Goal: Task Accomplishment & Management: Use online tool/utility

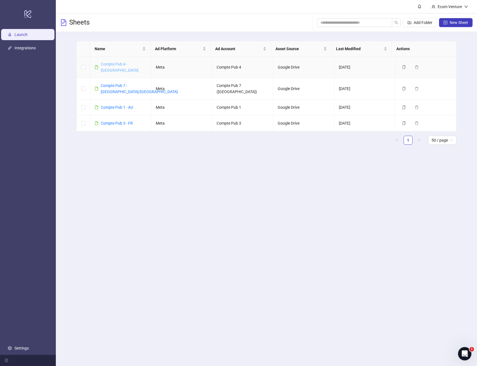
click at [126, 63] on link "Compte Pub 4 - [GEOGRAPHIC_DATA]" at bounding box center [120, 67] width 38 height 11
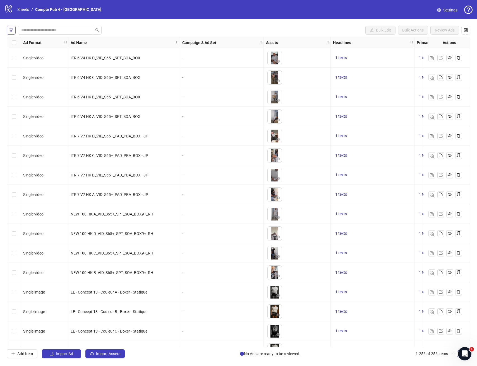
click at [9, 28] on span "button" at bounding box center [11, 30] width 4 height 4
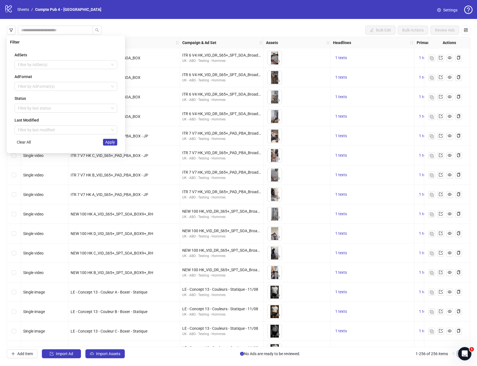
click at [138, 26] on div "Bulk Edit Bulk Actions Review Ads" at bounding box center [238, 30] width 463 height 9
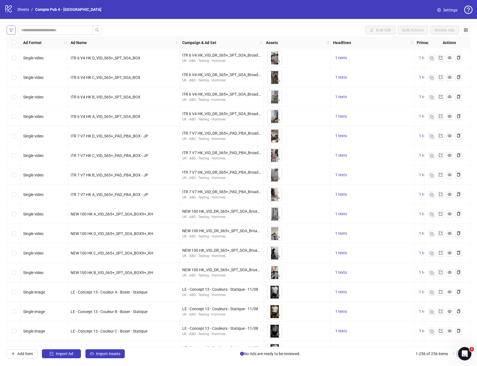
click at [10, 28] on span "button" at bounding box center [11, 30] width 4 height 4
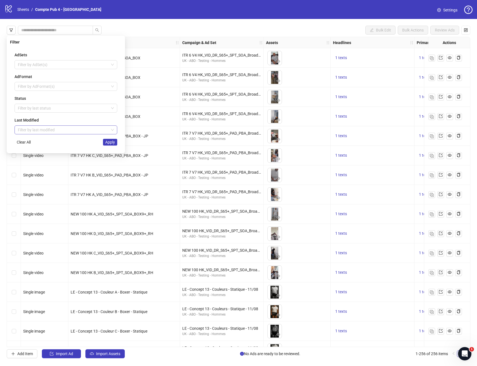
click at [43, 133] on input "search" at bounding box center [63, 130] width 91 height 8
click at [41, 143] on div "[DATE]" at bounding box center [66, 141] width 94 height 6
click at [112, 144] on span "Apply" at bounding box center [110, 142] width 10 height 4
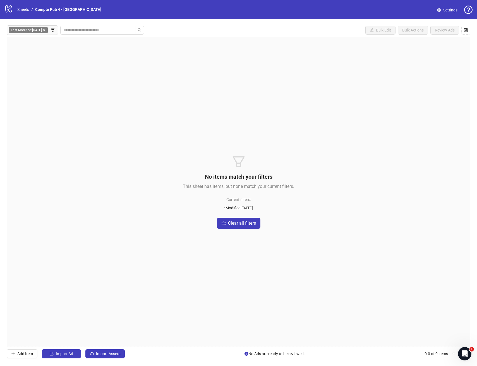
click at [194, 155] on div "No items match your filters This sheet has items, but none match your current f…" at bounding box center [238, 192] width 463 height 310
click at [112, 355] on span "Import Assets" at bounding box center [108, 354] width 24 height 4
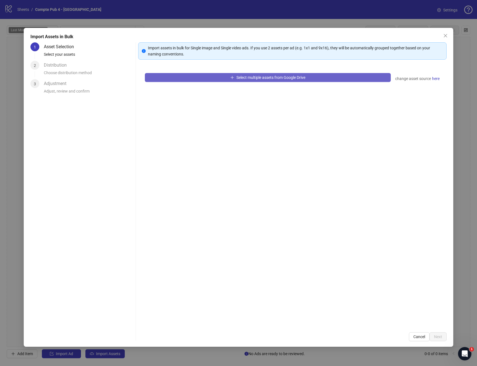
click at [174, 80] on button "Select multiple assets from Google Drive" at bounding box center [268, 77] width 246 height 9
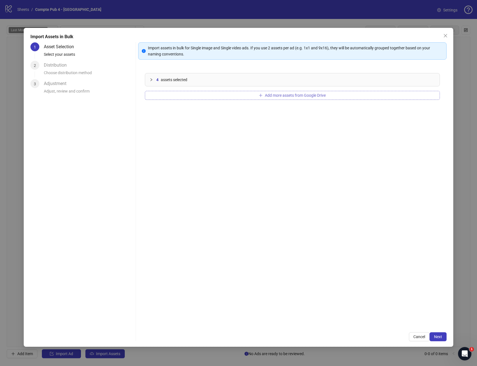
click at [310, 95] on span "Add more assets from Google Drive" at bounding box center [295, 95] width 61 height 4
click at [288, 95] on span "Add more assets from Google Drive" at bounding box center [295, 95] width 61 height 4
click at [243, 98] on button "Add more assets from Google Drive" at bounding box center [292, 95] width 295 height 9
click at [325, 96] on span "Add more assets from Google Drive" at bounding box center [295, 95] width 61 height 4
click at [438, 337] on span "Next" at bounding box center [438, 337] width 8 height 4
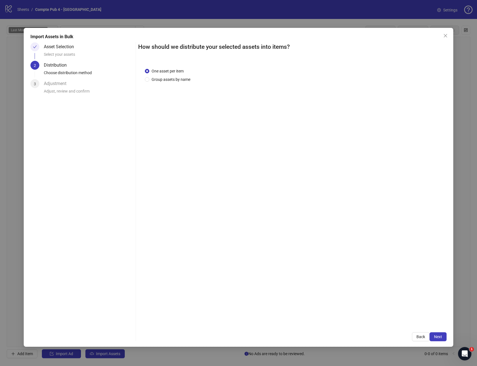
click at [438, 337] on span "Next" at bounding box center [438, 337] width 8 height 4
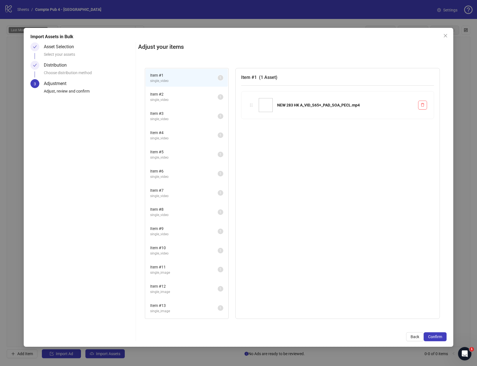
click at [438, 337] on span "Confirm" at bounding box center [435, 337] width 14 height 4
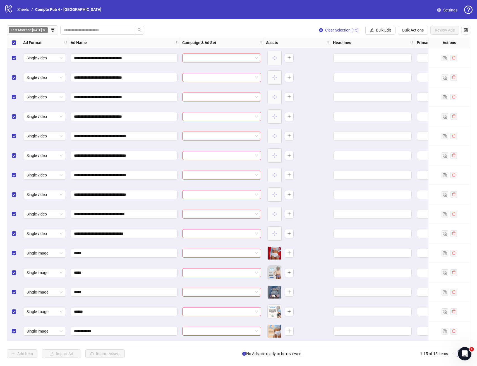
click at [16, 43] on div "Select all rows" at bounding box center [14, 42] width 14 height 11
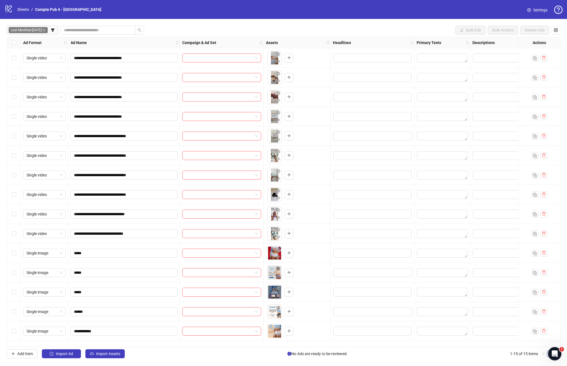
scroll to position [0, 108]
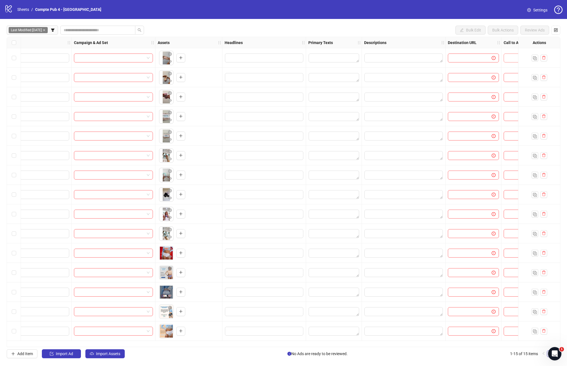
click at [472, 57] on input "search" at bounding box center [521, 58] width 28 height 8
type input "***"
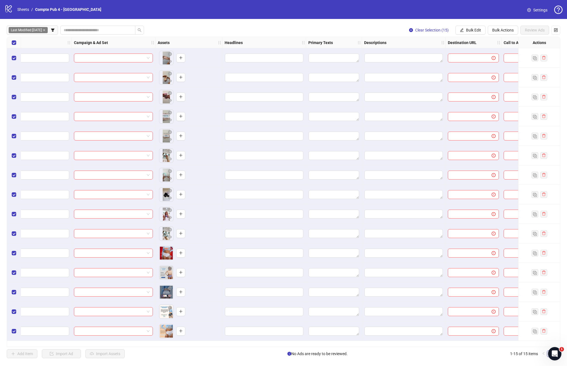
click at [472, 344] on div "**********" at bounding box center [283, 192] width 553 height 310
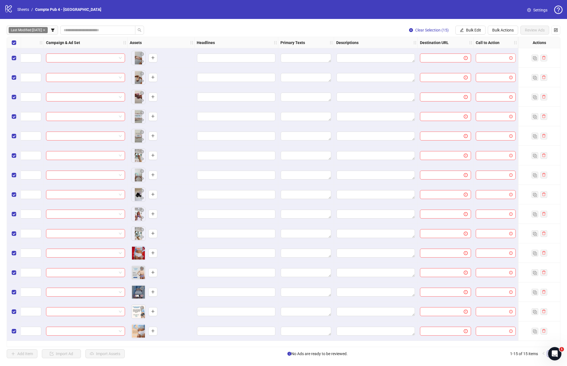
click at [472, 62] on div at bounding box center [496, 58] width 40 height 9
type input "****"
click at [472, 71] on div "Shop now" at bounding box center [495, 69] width 31 height 6
click at [472, 32] on span "Bulk Edit" at bounding box center [473, 30] width 15 height 4
click at [472, 31] on span "Bulk Actions" at bounding box center [502, 30] width 21 height 4
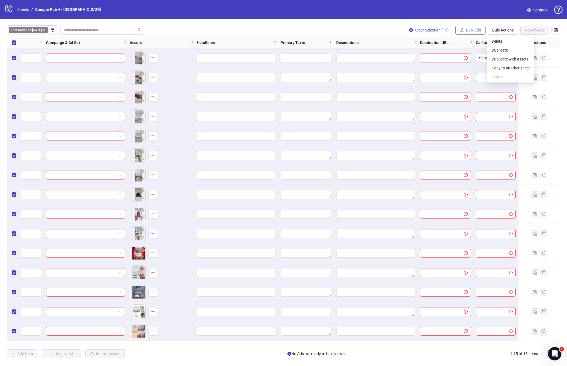
click at [472, 27] on button "Bulk Edit" at bounding box center [470, 30] width 30 height 9
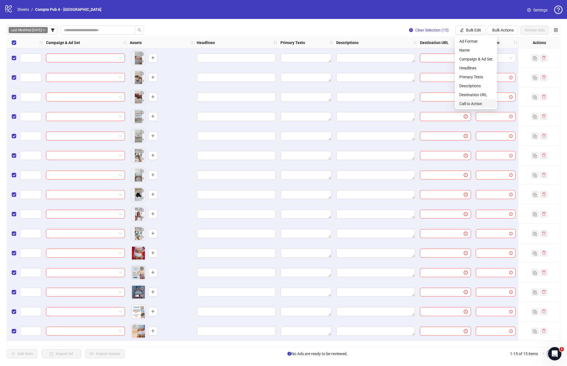
click at [472, 100] on li "Call to Action" at bounding box center [476, 103] width 40 height 9
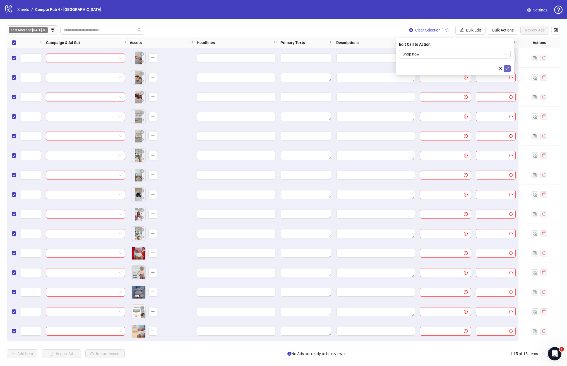
click at [472, 70] on icon "check" at bounding box center [507, 69] width 4 height 4
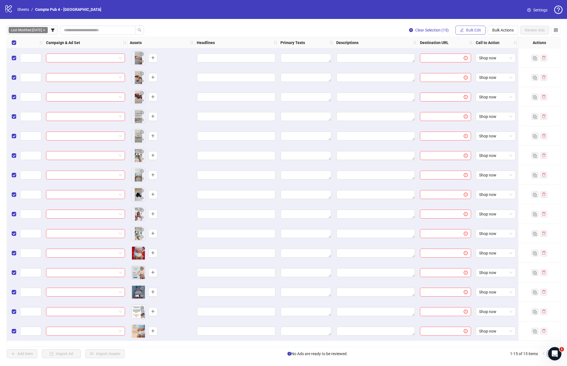
click at [458, 30] on button "Bulk Edit" at bounding box center [470, 30] width 30 height 9
click at [472, 91] on li "Destination URL" at bounding box center [476, 94] width 40 height 9
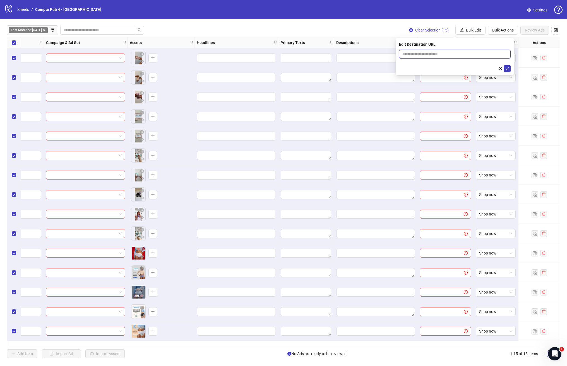
click at [455, 52] on input "text" at bounding box center [452, 54] width 100 height 6
paste input "**********"
type input "**********"
click at [472, 68] on icon "check" at bounding box center [507, 69] width 4 height 4
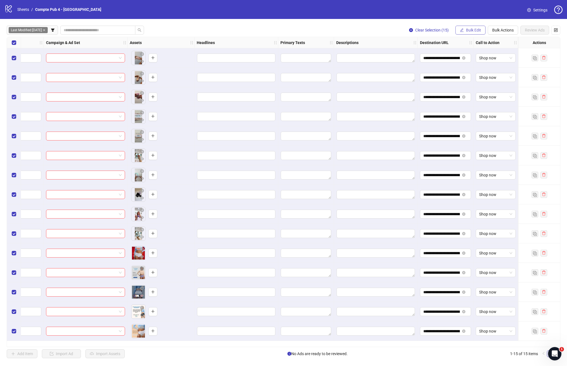
click at [472, 31] on span "Bulk Edit" at bounding box center [473, 30] width 15 height 4
click at [472, 79] on span "Primary Texts" at bounding box center [475, 77] width 33 height 6
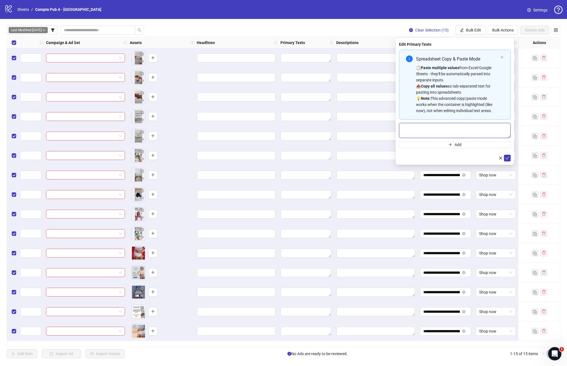
click at [450, 133] on textarea "Multi-text input container - paste or copy values" at bounding box center [455, 130] width 112 height 15
paste textarea "**********"
type textarea "**********"
click at [472, 159] on icon "check" at bounding box center [507, 158] width 4 height 3
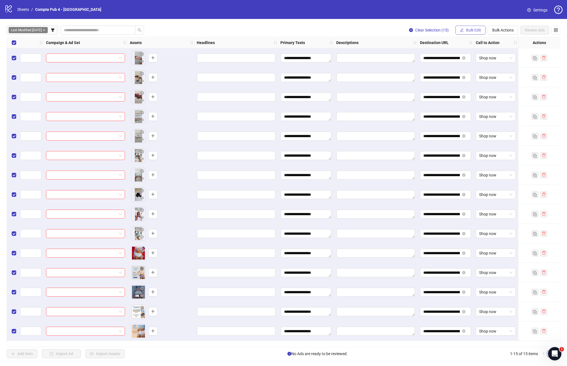
click at [468, 30] on span "Bulk Edit" at bounding box center [473, 30] width 15 height 4
click at [472, 69] on span "Headlines" at bounding box center [475, 68] width 33 height 6
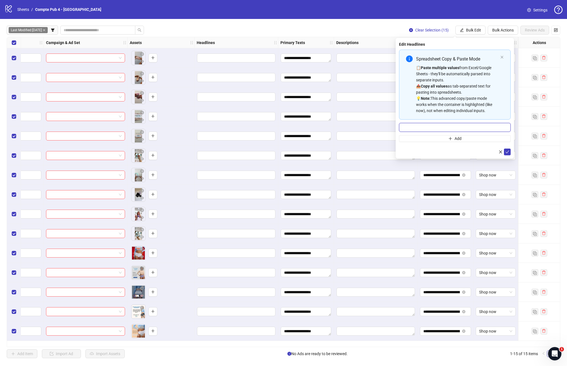
click at [450, 131] on input "Multi-input container - paste or copy values" at bounding box center [455, 127] width 112 height 9
paste input "**********"
type input "**********"
click at [472, 152] on button "submit" at bounding box center [507, 152] width 7 height 7
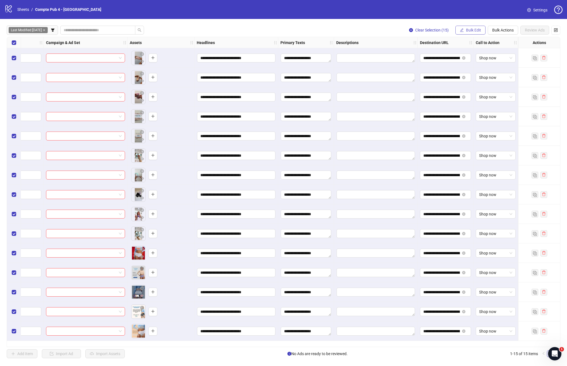
click at [472, 30] on span "Bulk Edit" at bounding box center [473, 30] width 15 height 4
click at [472, 88] on span "Descriptions" at bounding box center [475, 86] width 33 height 6
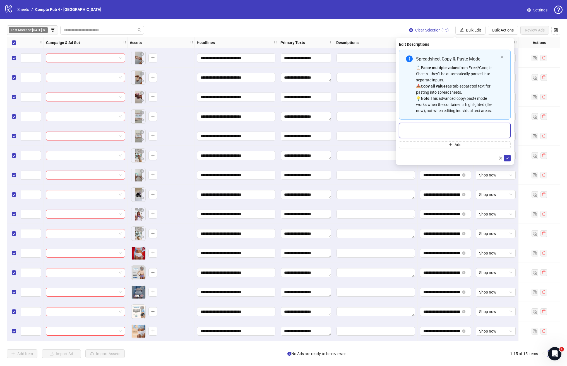
click at [441, 129] on textarea "Multi-text input container - paste or copy values" at bounding box center [455, 130] width 112 height 15
paste textarea "**********"
click at [408, 127] on textarea "**********" at bounding box center [455, 130] width 112 height 15
click at [408, 125] on textarea "**********" at bounding box center [455, 130] width 112 height 15
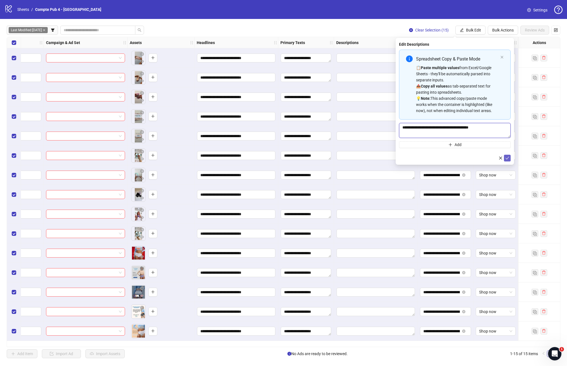
type textarea "**********"
click at [472, 159] on icon "check" at bounding box center [507, 158] width 4 height 4
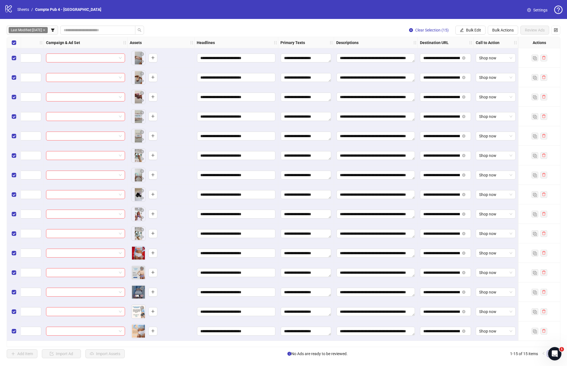
click at [221, 347] on div "**********" at bounding box center [283, 192] width 553 height 310
drag, startPoint x: 209, startPoint y: 348, endPoint x: 168, endPoint y: 349, distance: 41.9
click at [168, 349] on div "**********" at bounding box center [283, 192] width 567 height 346
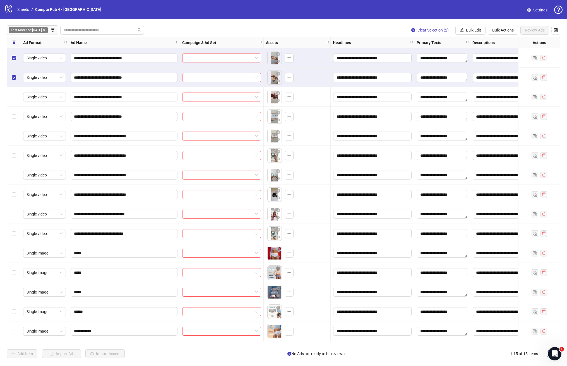
click at [13, 94] on label "Select row 3" at bounding box center [14, 97] width 4 height 6
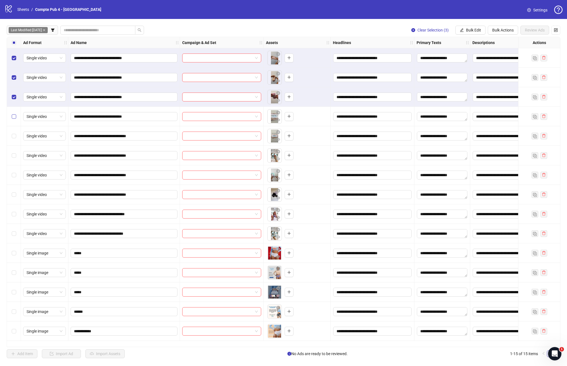
click at [13, 114] on label "Select row 4" at bounding box center [14, 117] width 4 height 6
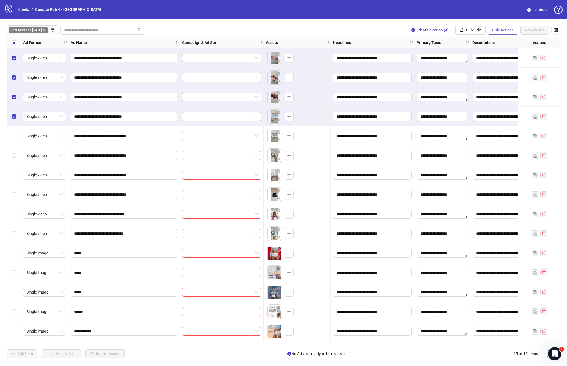
click at [472, 32] on span "Bulk Actions" at bounding box center [502, 30] width 21 height 4
click at [472, 30] on span "Bulk Edit" at bounding box center [473, 30] width 15 height 4
click at [472, 59] on span "Campaign & Ad Set" at bounding box center [475, 59] width 33 height 6
click at [472, 53] on input "search" at bounding box center [452, 54] width 100 height 8
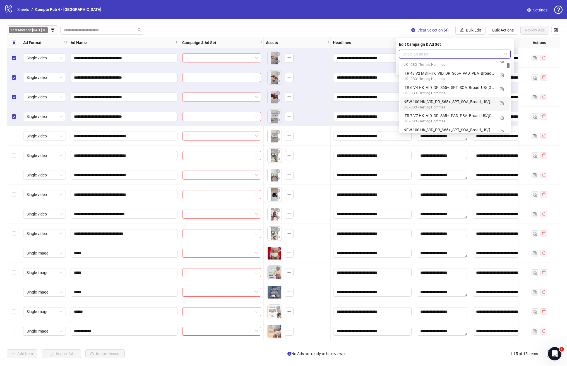
scroll to position [31, 0]
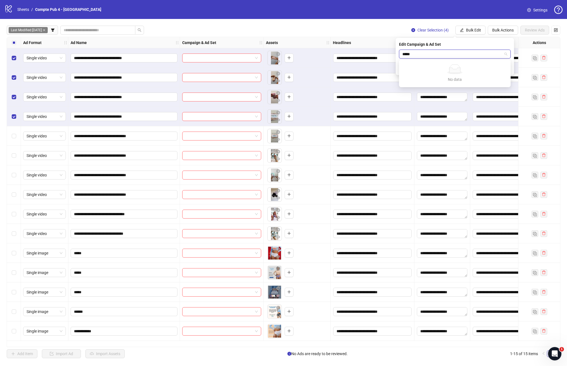
type input "******"
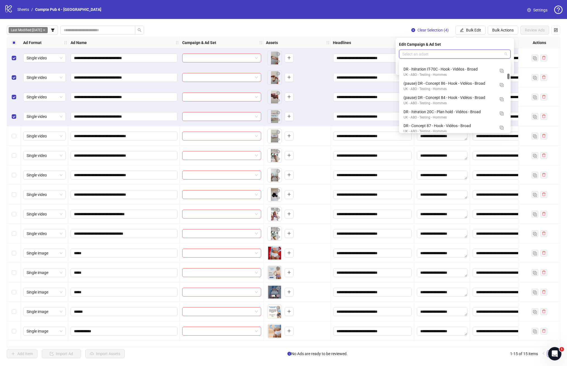
scroll to position [522, 0]
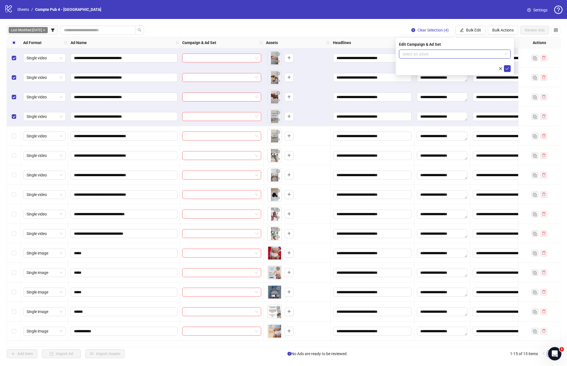
click at [382, 26] on div "Last Modified: Today Clear Selection (4) Bulk Edit Bulk Actions Review Ads" at bounding box center [283, 30] width 553 height 9
click at [472, 29] on div "Clear Selection (4) Bulk Edit Bulk Actions Review Ads" at bounding box center [483, 30] width 153 height 9
click at [472, 29] on span "Bulk Edit" at bounding box center [473, 30] width 15 height 4
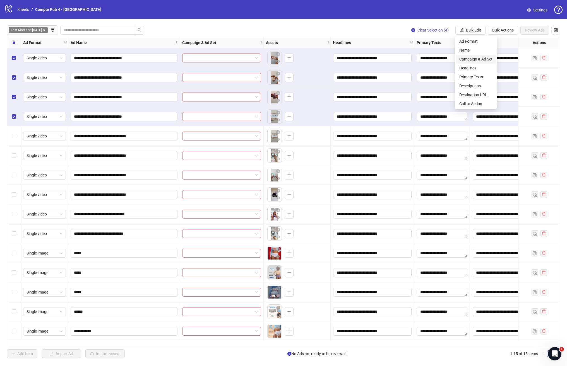
click at [472, 60] on span "Campaign & Ad Set" at bounding box center [475, 59] width 33 height 6
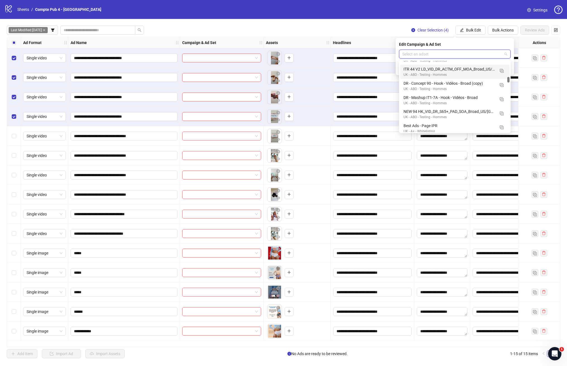
click at [440, 52] on input "search" at bounding box center [452, 54] width 100 height 8
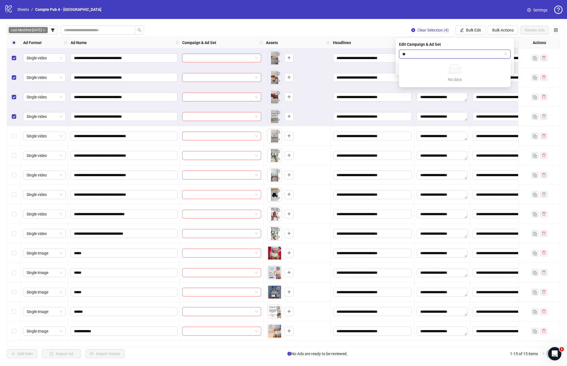
type input "*"
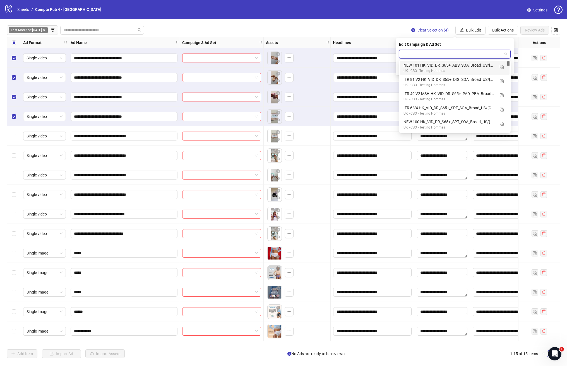
scroll to position [5, 0]
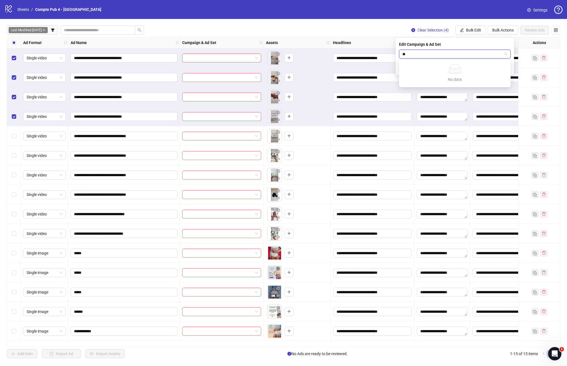
type input "*"
type input "**"
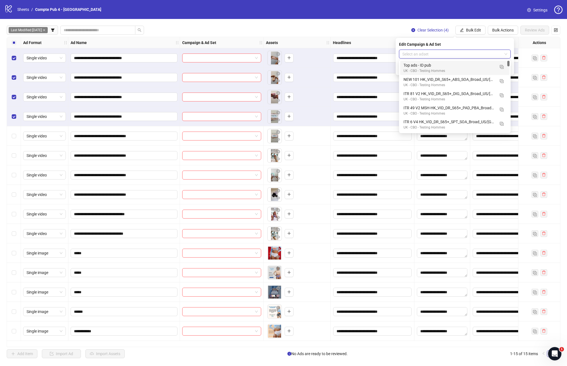
click at [230, 27] on div "Last Modified: Today Clear Selection (4) Bulk Edit Bulk Actions Review Ads" at bounding box center [283, 30] width 553 height 9
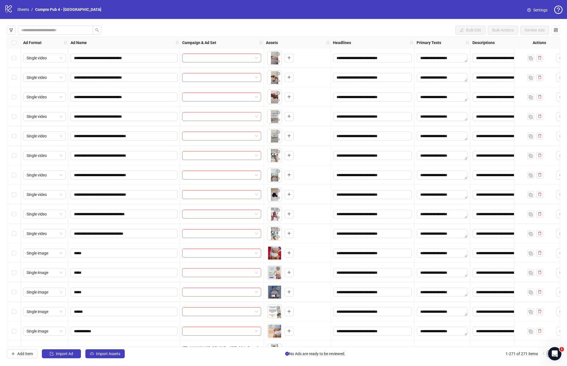
click at [18, 61] on div "Select row 1" at bounding box center [14, 58] width 14 height 20
click at [18, 79] on div "Select row 2" at bounding box center [14, 78] width 14 height 20
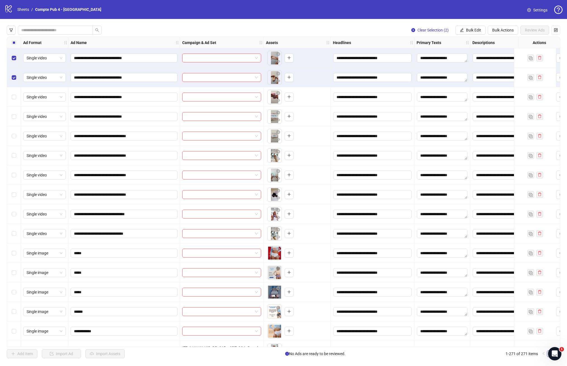
click at [17, 95] on div "Select row 3" at bounding box center [14, 97] width 14 height 20
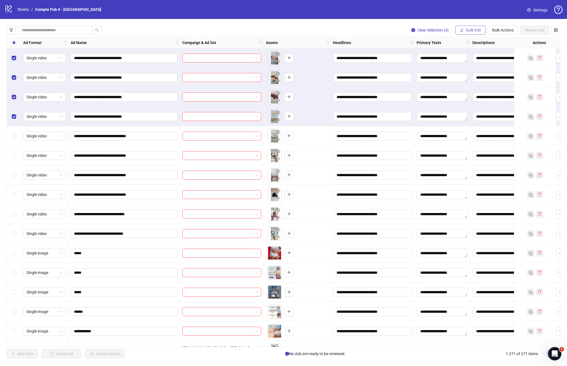
click at [473, 26] on button "Bulk Edit" at bounding box center [470, 30] width 30 height 9
click at [476, 60] on span "Campaign & Ad Set" at bounding box center [475, 59] width 33 height 6
click at [455, 57] on input "search" at bounding box center [452, 54] width 100 height 8
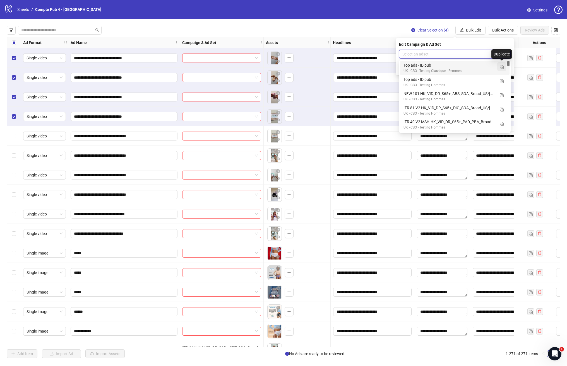
click at [500, 67] on img "button" at bounding box center [502, 67] width 4 height 4
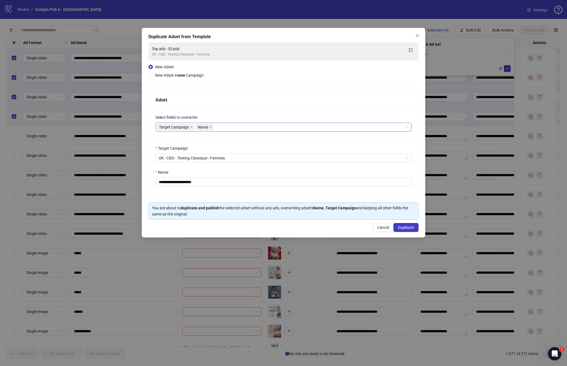
click at [247, 129] on div "Target Campaign Name" at bounding box center [280, 127] width 248 height 8
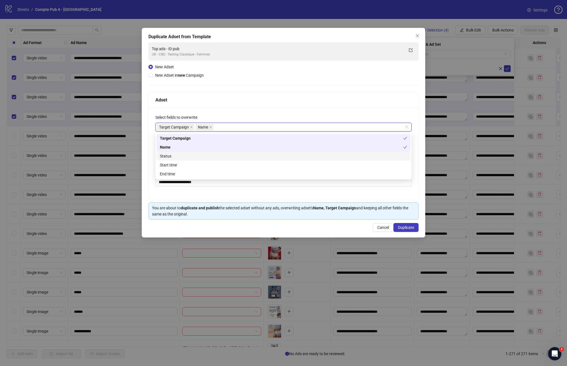
click at [216, 158] on div "Status" at bounding box center [283, 156] width 247 height 6
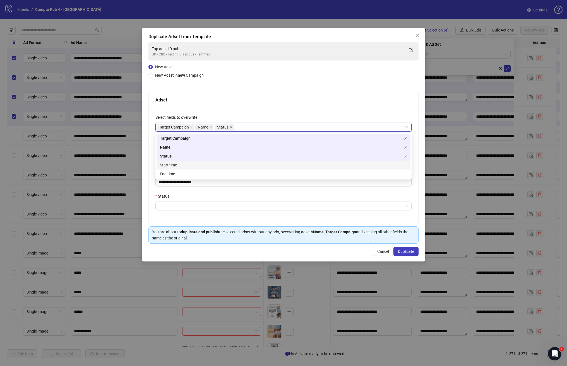
click at [215, 167] on div "Start time" at bounding box center [283, 165] width 247 height 6
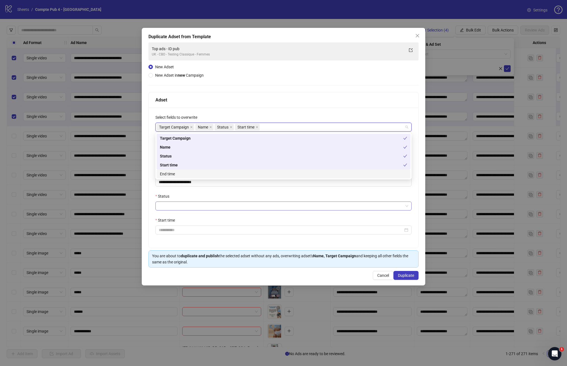
click at [194, 202] on input "Status" at bounding box center [281, 206] width 244 height 8
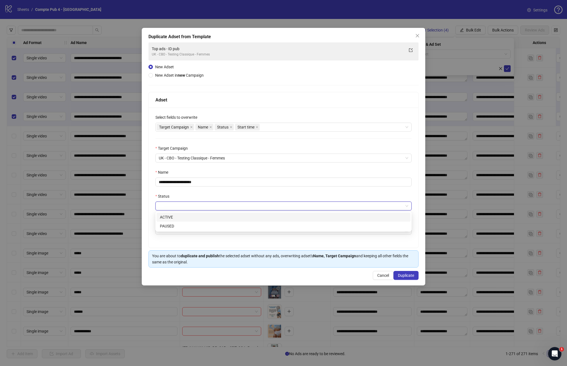
click at [188, 215] on div "ACTIVE" at bounding box center [283, 217] width 247 height 6
click at [198, 233] on input "Start time" at bounding box center [281, 230] width 244 height 6
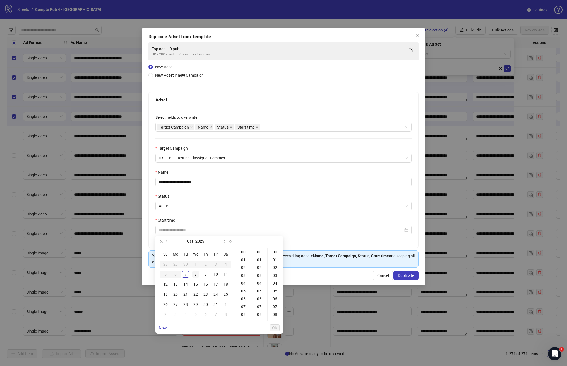
click at [195, 276] on div "8" at bounding box center [195, 274] width 7 height 7
click at [244, 273] on div "04" at bounding box center [243, 273] width 13 height 8
type input "**********"
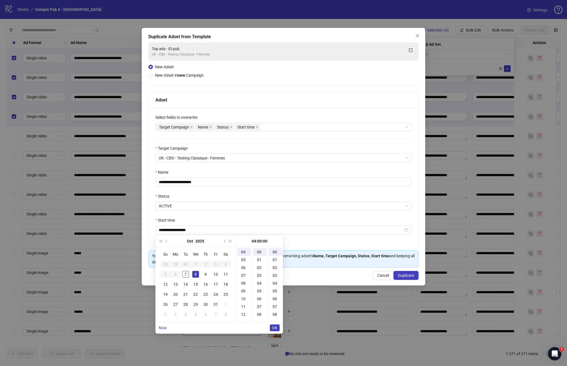
drag, startPoint x: 277, startPoint y: 327, endPoint x: 273, endPoint y: 316, distance: 11.4
click at [277, 327] on button "OK" at bounding box center [275, 328] width 10 height 7
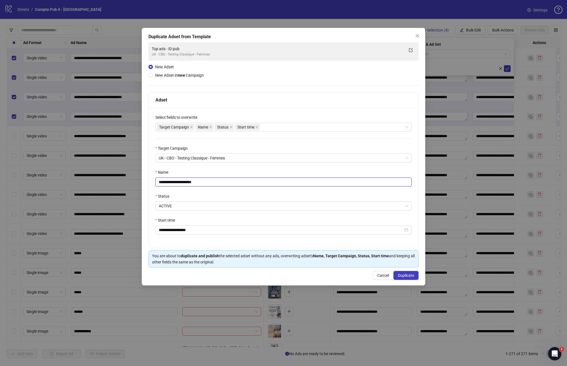
click at [205, 184] on input "**********" at bounding box center [283, 182] width 256 height 9
paste input "**********"
drag, startPoint x: 242, startPoint y: 182, endPoint x: 262, endPoint y: 184, distance: 20.7
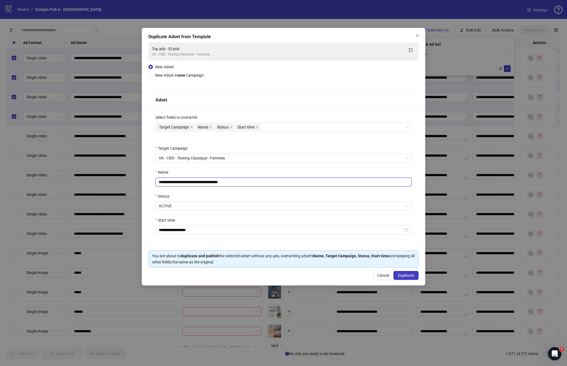
click at [262, 184] on input "**********" at bounding box center [283, 182] width 256 height 9
type input "**********"
click at [278, 171] on div "Name" at bounding box center [283, 173] width 256 height 8
click at [417, 277] on button "Duplicate" at bounding box center [405, 275] width 25 height 9
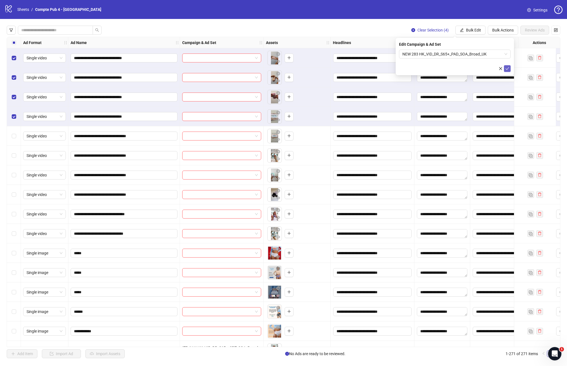
click at [509, 69] on button "submit" at bounding box center [507, 68] width 7 height 7
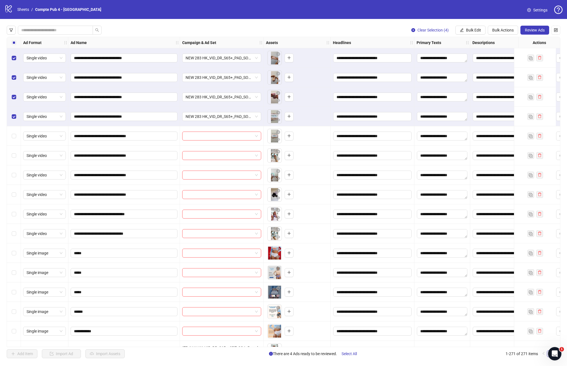
click at [16, 43] on div "Select all rows" at bounding box center [14, 42] width 14 height 11
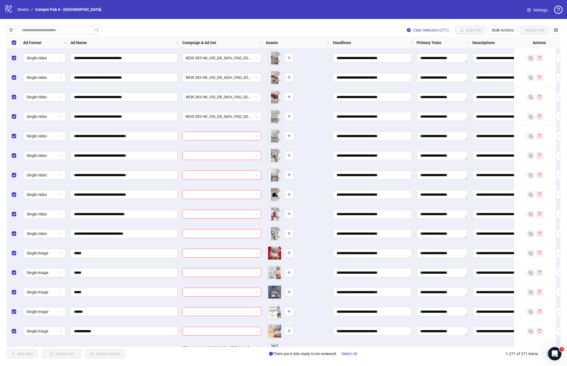
click at [16, 43] on div "Select all rows" at bounding box center [14, 42] width 14 height 11
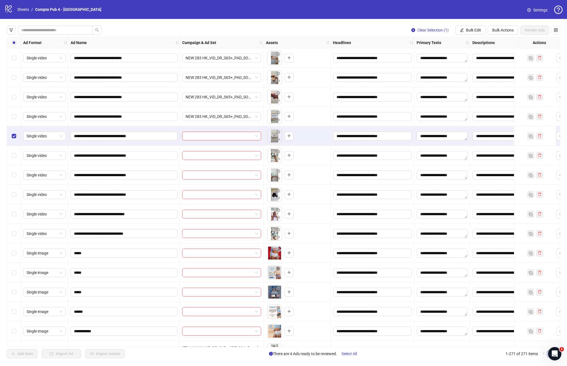
click at [14, 161] on div "Select row 6" at bounding box center [14, 156] width 14 height 20
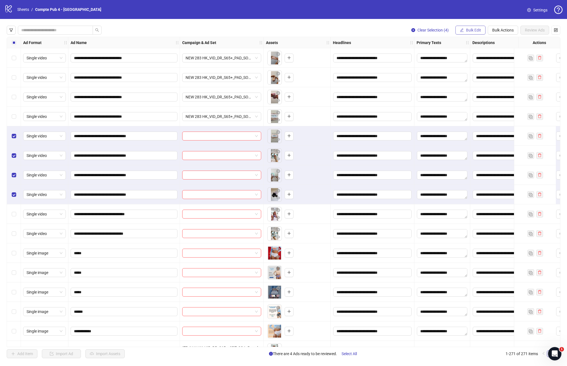
click at [479, 28] on span "Bulk Edit" at bounding box center [473, 30] width 15 height 4
click at [470, 62] on span "Campaign & Ad Set" at bounding box center [475, 59] width 33 height 6
click at [481, 54] on input "search" at bounding box center [452, 54] width 100 height 8
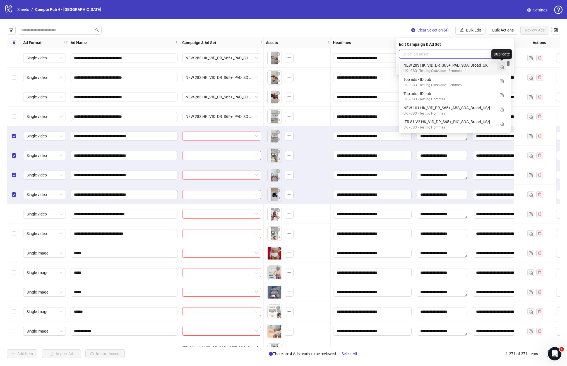
click at [502, 68] on img "button" at bounding box center [502, 67] width 4 height 4
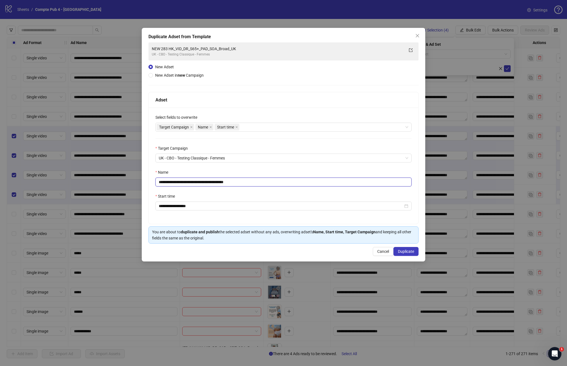
click at [205, 183] on input "**********" at bounding box center [283, 182] width 256 height 9
paste input "text"
drag, startPoint x: 260, startPoint y: 181, endPoint x: 241, endPoint y: 182, distance: 19.0
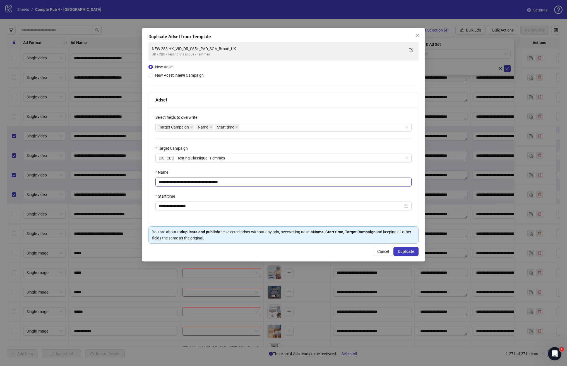
click at [241, 182] on input "**********" at bounding box center [283, 182] width 256 height 9
type input "**********"
click at [404, 253] on span "Duplicate" at bounding box center [406, 251] width 16 height 4
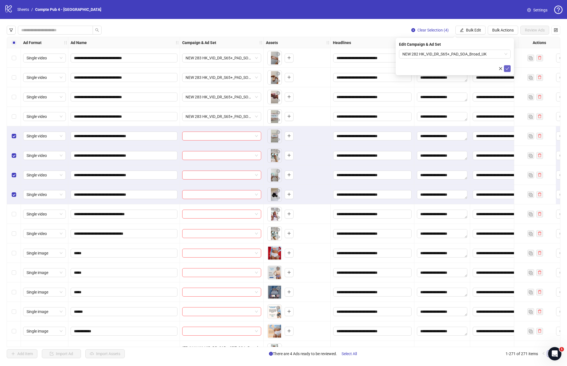
click at [509, 66] on button "submit" at bounding box center [507, 68] width 7 height 7
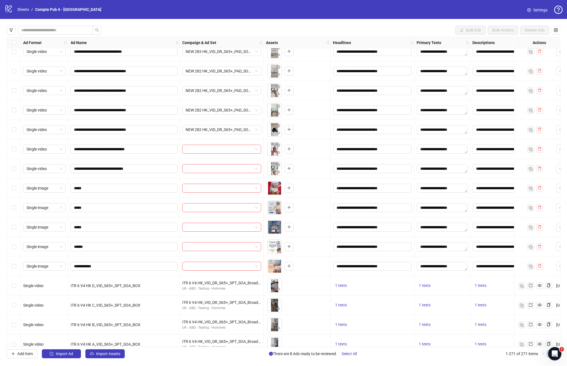
scroll to position [64, 0]
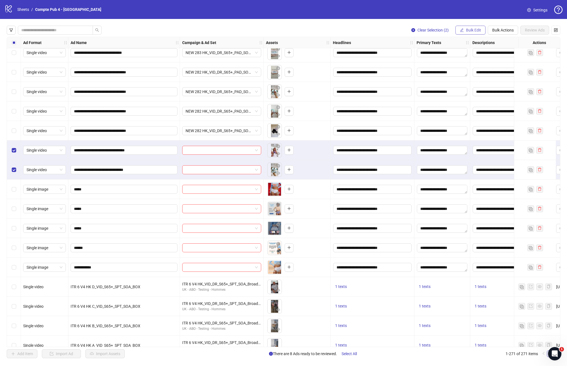
click at [476, 34] on button "Bulk Edit" at bounding box center [470, 30] width 30 height 9
click at [488, 60] on span "Campaign & Ad Set" at bounding box center [475, 59] width 33 height 6
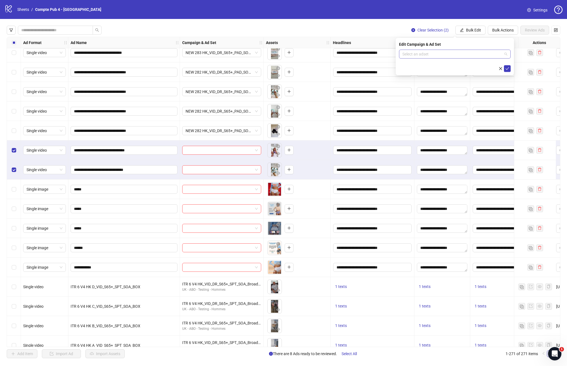
click at [506, 56] on span at bounding box center [454, 54] width 105 height 8
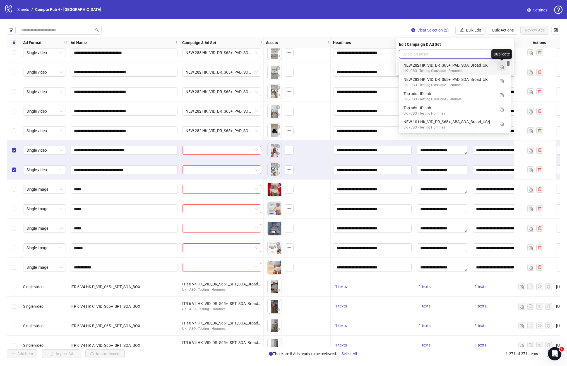
click at [501, 65] on img "button" at bounding box center [502, 67] width 4 height 4
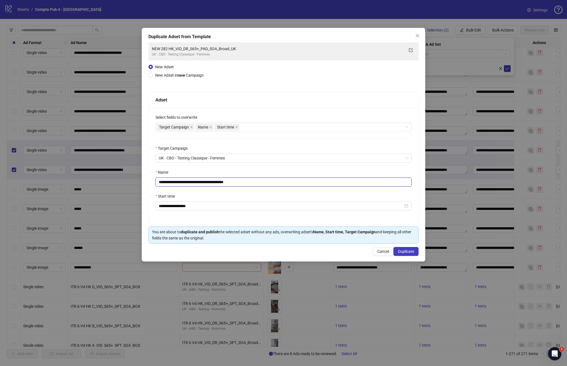
click at [204, 179] on input "**********" at bounding box center [283, 182] width 256 height 9
type input "**********"
click at [405, 252] on span "Duplicate" at bounding box center [406, 251] width 16 height 4
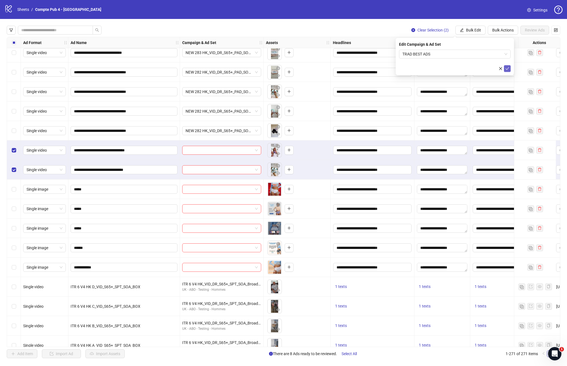
click at [506, 70] on icon "check" at bounding box center [507, 69] width 4 height 4
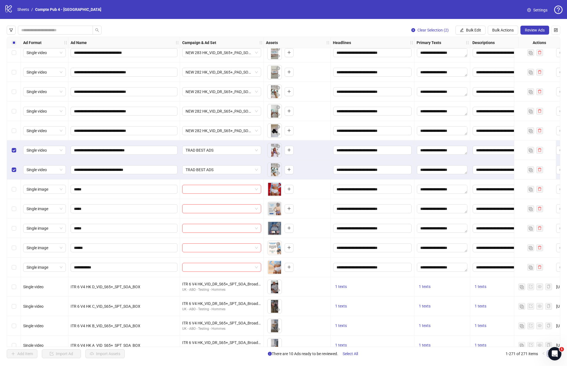
drag, startPoint x: 13, startPoint y: 148, endPoint x: 13, endPoint y: 159, distance: 11.2
click at [13, 148] on label "Select row 9" at bounding box center [14, 150] width 4 height 6
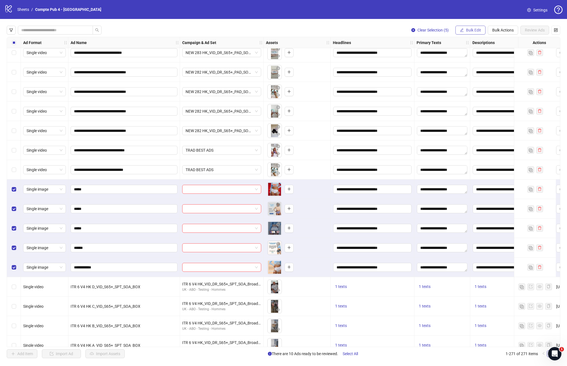
click at [466, 32] on span "Bulk Edit" at bounding box center [473, 30] width 15 height 4
click at [485, 59] on span "Campaign & Ad Set" at bounding box center [475, 59] width 33 height 6
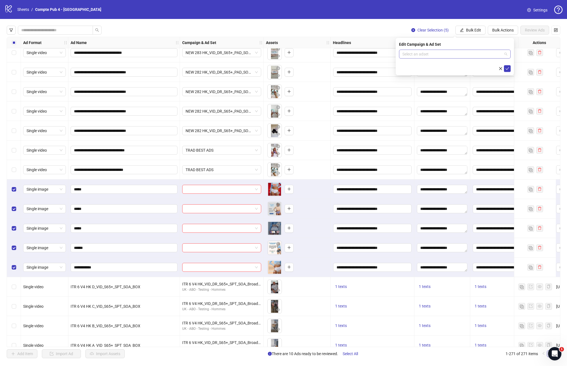
click at [507, 54] on div "Select an adset" at bounding box center [455, 54] width 112 height 9
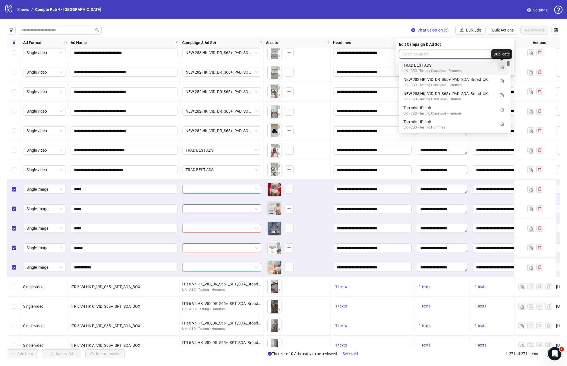
click at [500, 68] on img "button" at bounding box center [502, 67] width 4 height 4
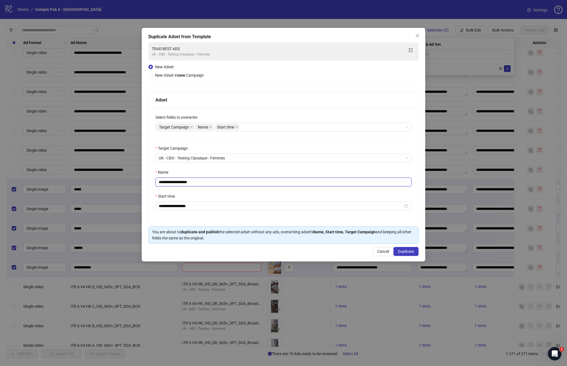
click at [252, 181] on input "**********" at bounding box center [283, 182] width 256 height 9
type input "*******"
click at [417, 250] on button "Duplicate" at bounding box center [405, 251] width 25 height 9
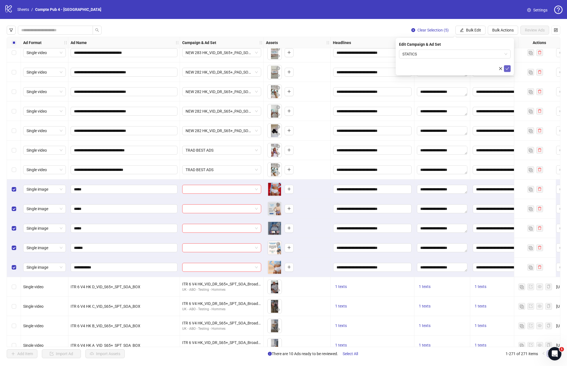
click at [509, 69] on button "submit" at bounding box center [507, 68] width 7 height 7
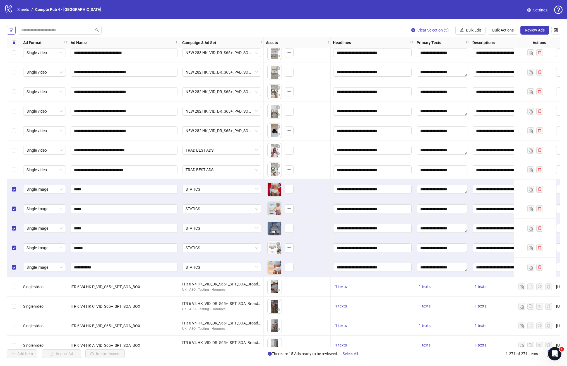
click at [7, 29] on button "button" at bounding box center [11, 30] width 9 height 9
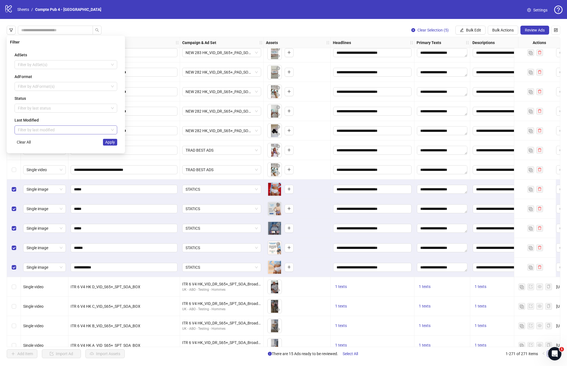
click at [37, 134] on div "Filter by last modified" at bounding box center [66, 130] width 103 height 9
click at [37, 142] on div "[DATE]" at bounding box center [66, 141] width 94 height 6
click at [106, 143] on span "Apply" at bounding box center [110, 142] width 10 height 4
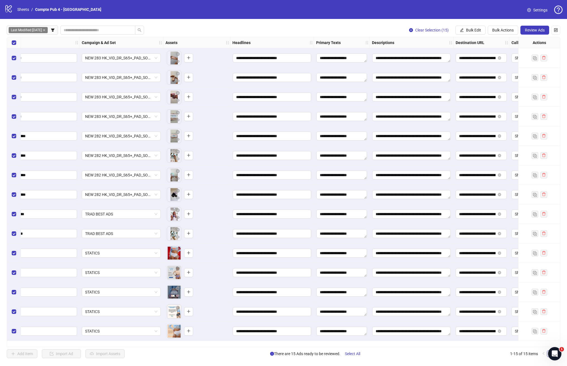
scroll to position [0, 136]
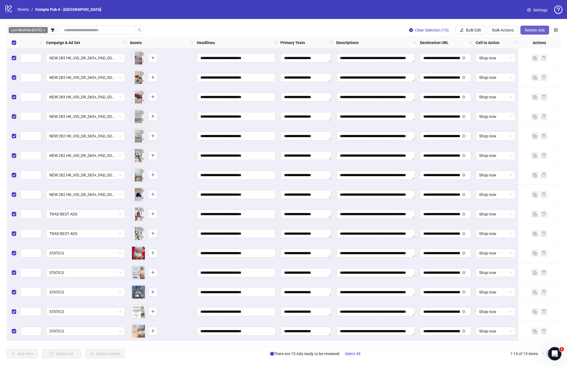
click at [534, 27] on button "Review Ads" at bounding box center [534, 30] width 29 height 9
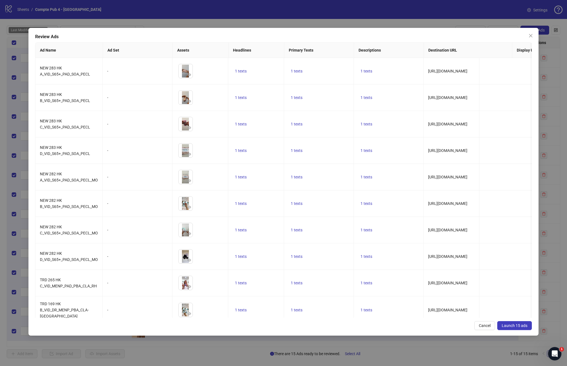
click at [507, 327] on span "Launch 15 ads" at bounding box center [515, 326] width 26 height 4
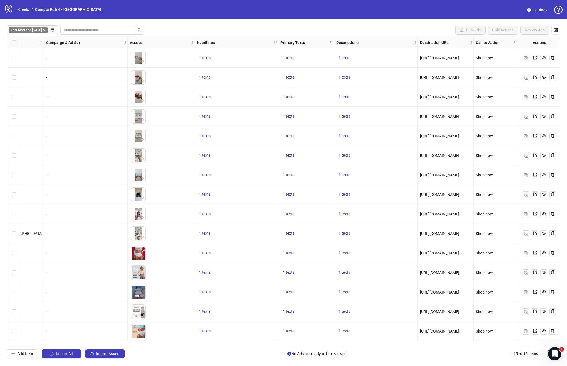
click at [44, 30] on icon "close" at bounding box center [44, 30] width 2 height 2
click at [93, 356] on button "Import Assets" at bounding box center [104, 354] width 39 height 9
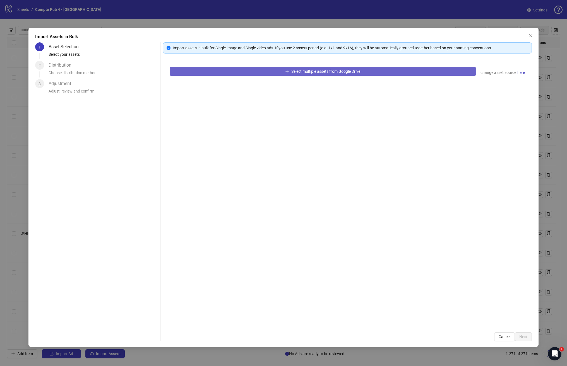
click at [330, 71] on span "Select multiple assets from Google Drive" at bounding box center [325, 71] width 69 height 4
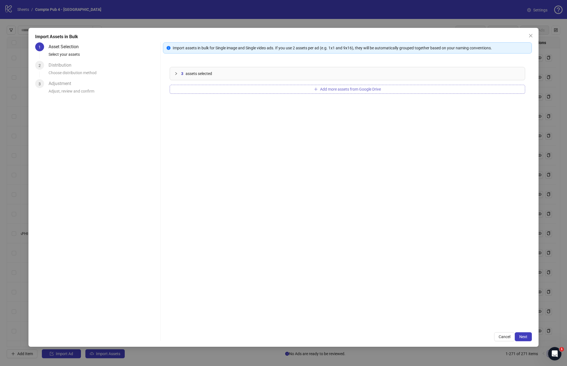
click at [311, 93] on button "Add more assets from Google Drive" at bounding box center [348, 89] width 356 height 9
click at [327, 86] on button "Add more assets from Google Drive" at bounding box center [348, 89] width 356 height 9
click at [332, 88] on span "Add more assets from Google Drive" at bounding box center [350, 89] width 61 height 4
click at [521, 336] on span "Next" at bounding box center [523, 337] width 8 height 4
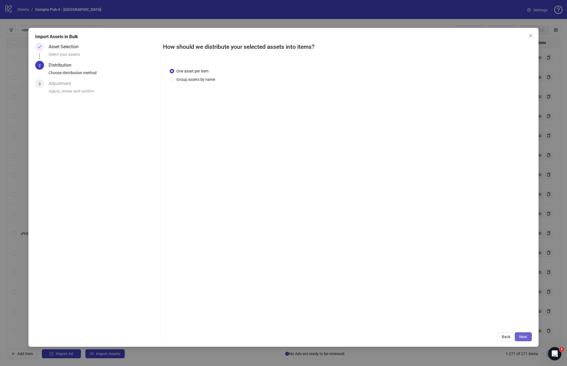
click at [526, 336] on span "Next" at bounding box center [523, 337] width 8 height 4
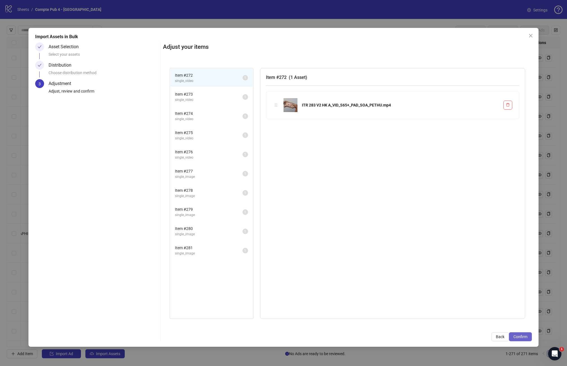
click at [526, 336] on span "Confirm" at bounding box center [520, 337] width 14 height 4
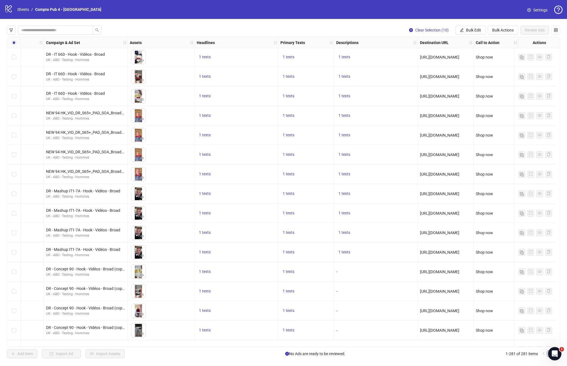
scroll to position [2738, 136]
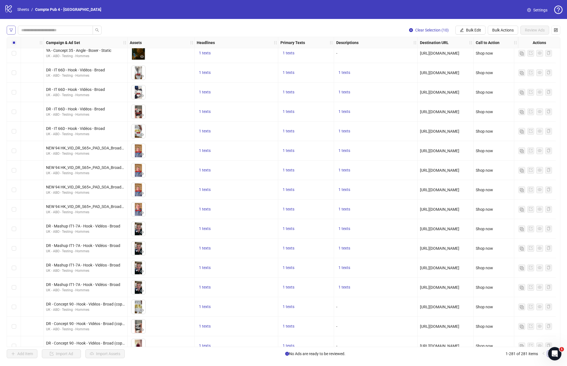
click at [11, 32] on icon "filter" at bounding box center [11, 30] width 4 height 4
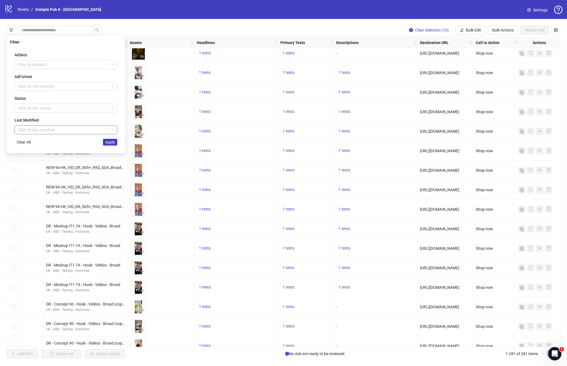
click at [38, 132] on input "search" at bounding box center [63, 130] width 91 height 8
click at [50, 141] on div "[DATE]" at bounding box center [66, 141] width 94 height 6
click at [110, 139] on button "Apply" at bounding box center [110, 142] width 14 height 7
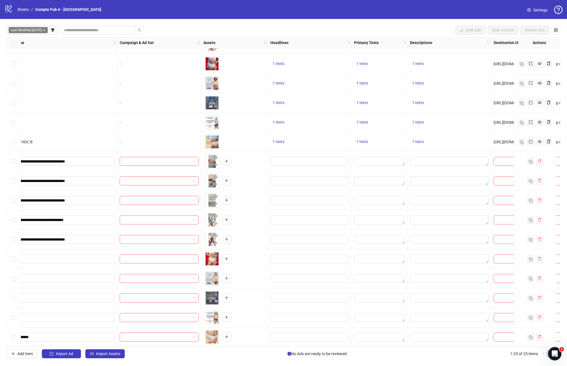
scroll to position [192, 0]
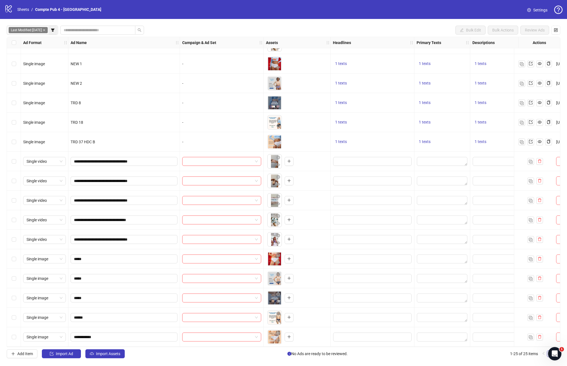
click at [52, 28] on icon "filter" at bounding box center [53, 30] width 4 height 4
click at [189, 29] on div "Last Modified: [DATE] Bulk Edit Bulk Actions Review Ads" at bounding box center [283, 30] width 553 height 9
click at [17, 159] on div "Select row 16" at bounding box center [14, 162] width 14 height 20
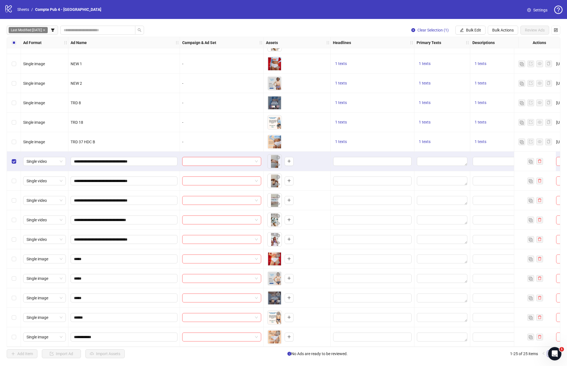
click at [17, 180] on div "Select row 17" at bounding box center [14, 181] width 14 height 20
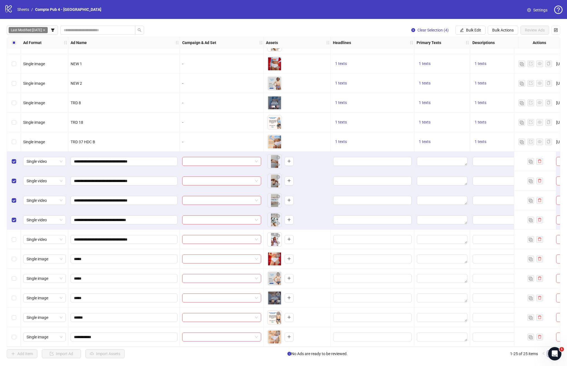
click at [17, 237] on div "Select row 20" at bounding box center [14, 240] width 14 height 20
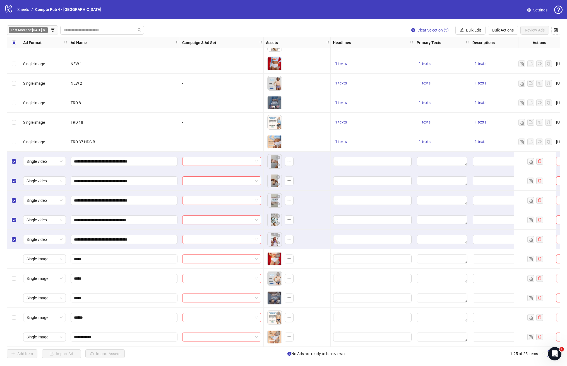
click at [16, 260] on div "Select row 21" at bounding box center [14, 259] width 14 height 20
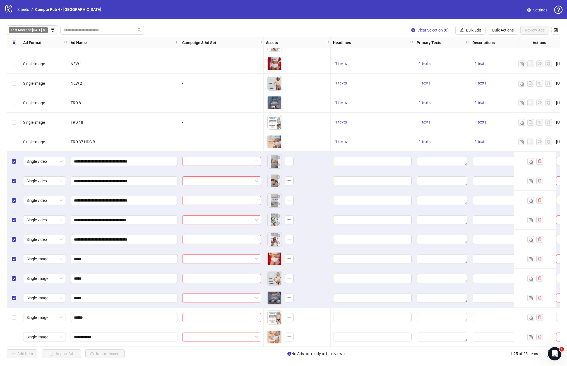
click at [11, 314] on div "Select row 24" at bounding box center [14, 318] width 14 height 20
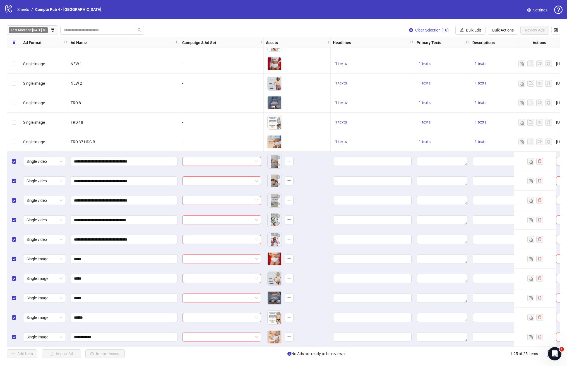
scroll to position [192, 140]
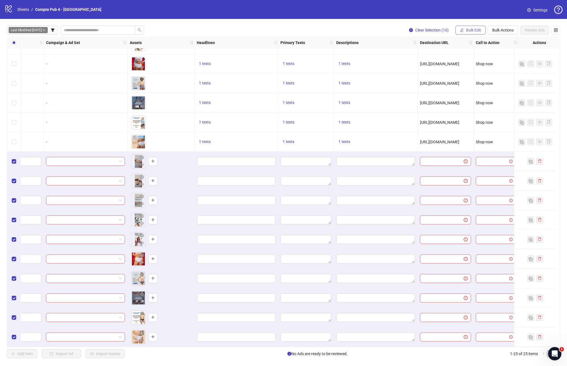
click at [471, 30] on span "Bulk Edit" at bounding box center [473, 30] width 15 height 4
click at [470, 103] on span "Call to Action" at bounding box center [475, 104] width 33 height 6
click at [472, 59] on form "Select call to action" at bounding box center [455, 61] width 112 height 22
click at [472, 57] on input "search" at bounding box center [452, 54] width 100 height 8
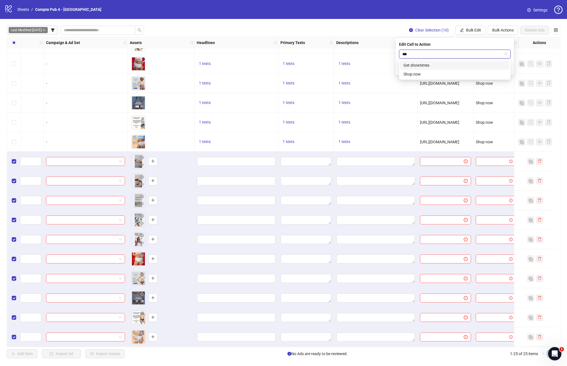
type input "****"
click at [467, 65] on div "Shop now" at bounding box center [454, 65] width 103 height 6
click at [507, 68] on icon "check" at bounding box center [507, 69] width 4 height 4
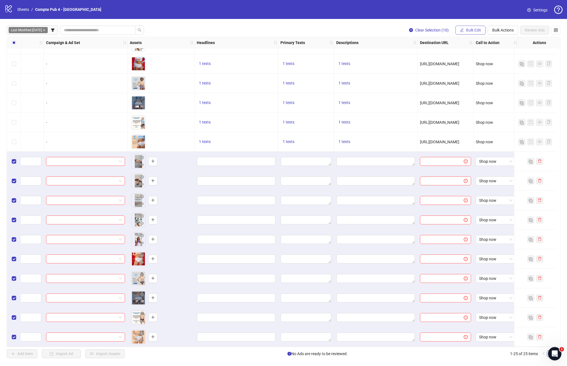
click at [467, 28] on span "Bulk Edit" at bounding box center [473, 30] width 15 height 4
click at [478, 93] on span "Destination URL" at bounding box center [475, 95] width 33 height 6
click at [429, 54] on input "text" at bounding box center [452, 54] width 100 height 6
paste input "**********"
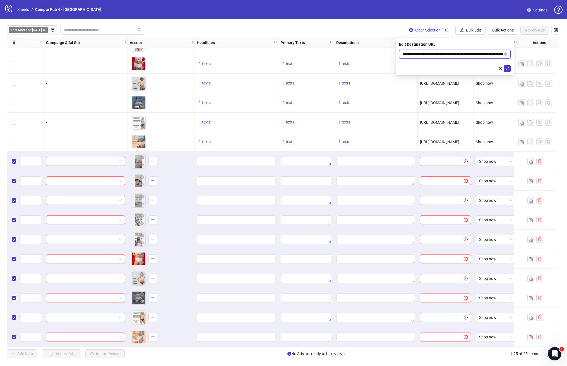
scroll to position [0, 35]
type input "**********"
click at [508, 69] on icon "check" at bounding box center [507, 69] width 4 height 4
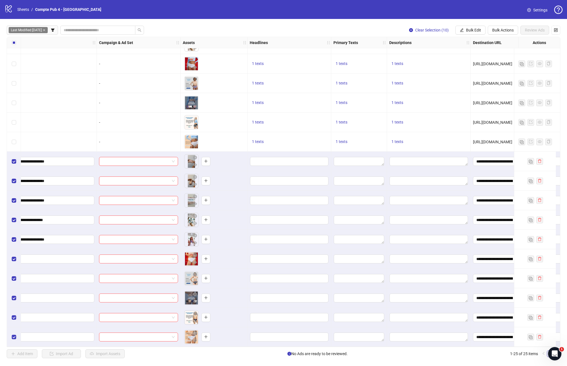
scroll to position [192, 78]
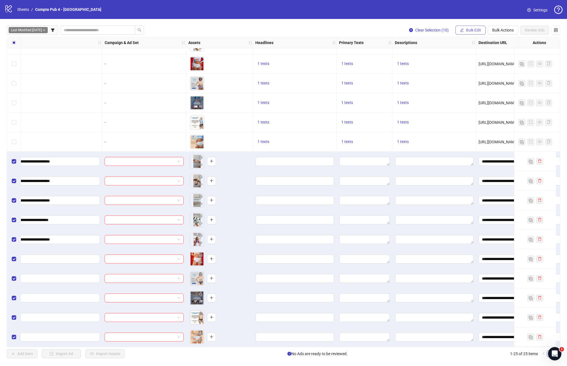
click at [466, 30] on span "Bulk Edit" at bounding box center [473, 30] width 15 height 4
click at [469, 76] on span "Primary Texts" at bounding box center [475, 77] width 33 height 6
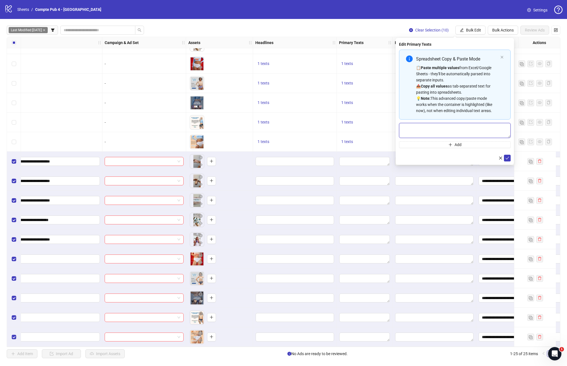
click at [428, 130] on textarea "Multi-text input container - paste or copy values" at bounding box center [455, 130] width 112 height 15
paste textarea "**********"
type textarea "**********"
click at [508, 158] on icon "check" at bounding box center [507, 158] width 4 height 4
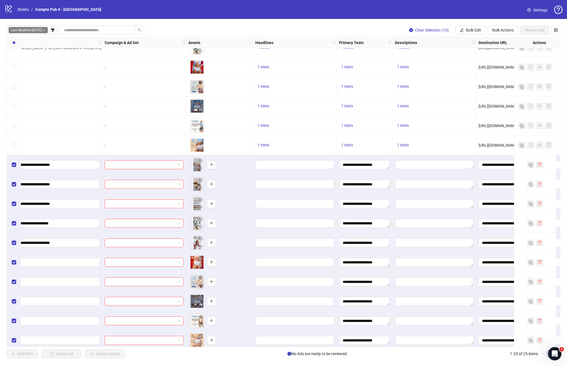
scroll to position [192, 78]
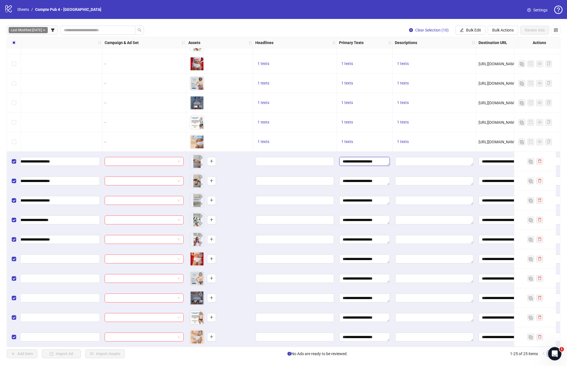
click at [372, 161] on textarea "**********" at bounding box center [364, 161] width 50 height 9
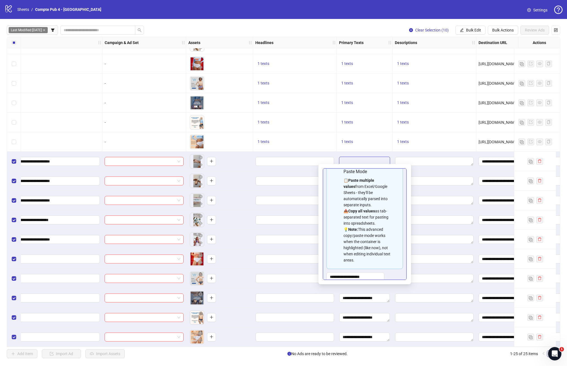
scroll to position [50, 0]
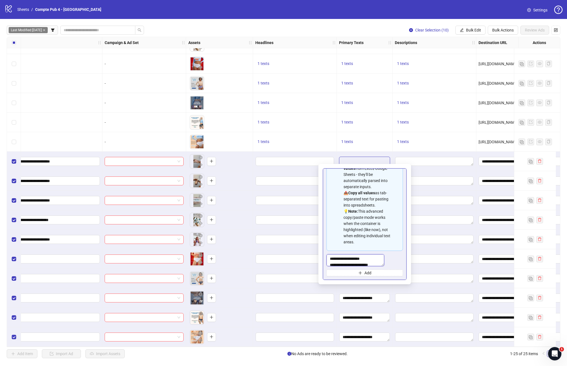
click at [370, 264] on textarea "**********" at bounding box center [355, 260] width 58 height 12
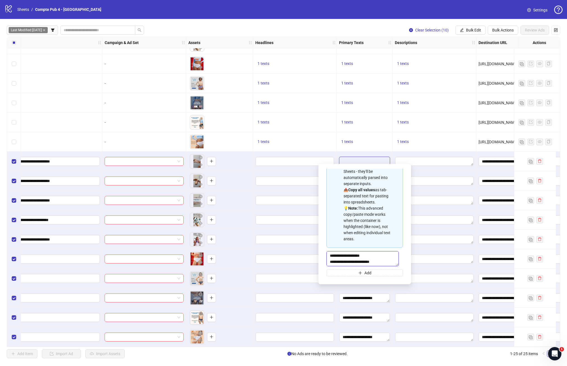
type textarea "**********"
click at [415, 152] on div at bounding box center [434, 162] width 84 height 20
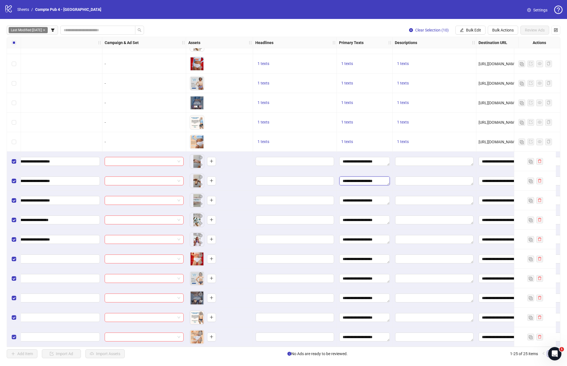
click at [378, 178] on textarea "**********" at bounding box center [364, 181] width 50 height 9
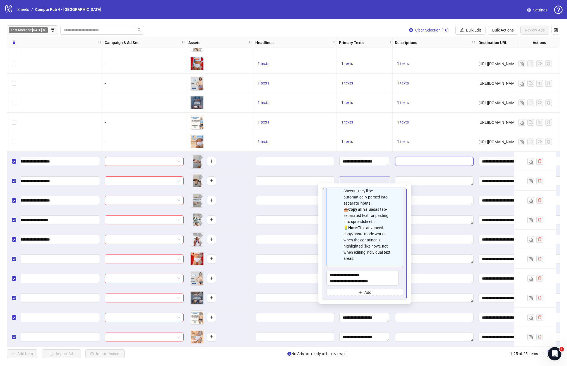
click at [410, 157] on textarea "Edit values" at bounding box center [434, 161] width 78 height 9
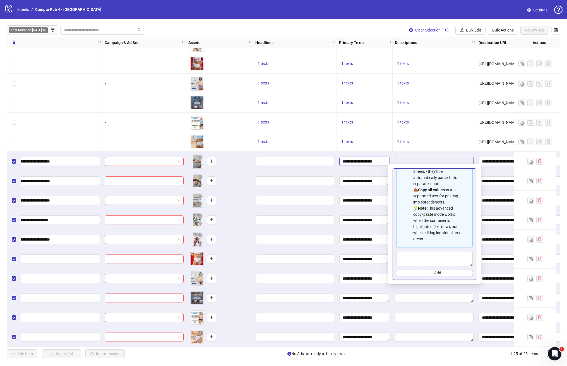
click at [377, 157] on textarea "**********" at bounding box center [364, 161] width 50 height 9
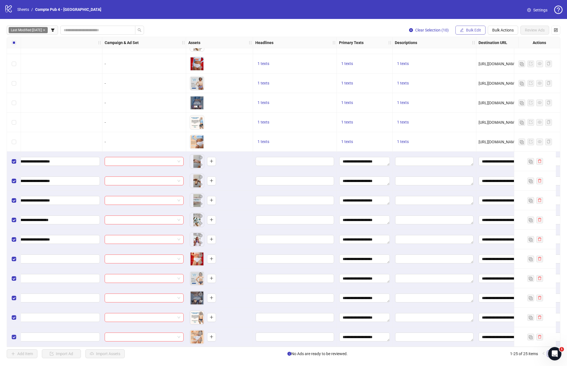
click at [469, 28] on span "Bulk Edit" at bounding box center [473, 30] width 15 height 4
click at [476, 78] on span "Primary Texts" at bounding box center [475, 77] width 33 height 6
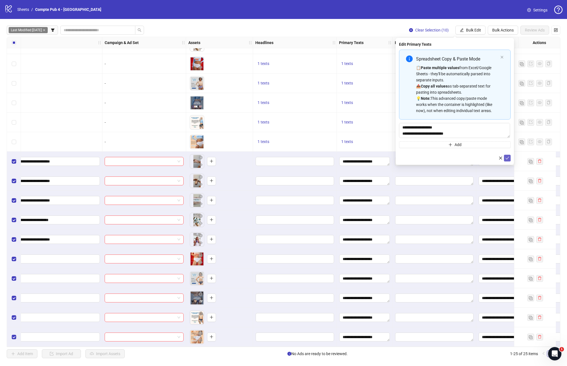
click at [505, 158] on icon "check" at bounding box center [507, 158] width 4 height 4
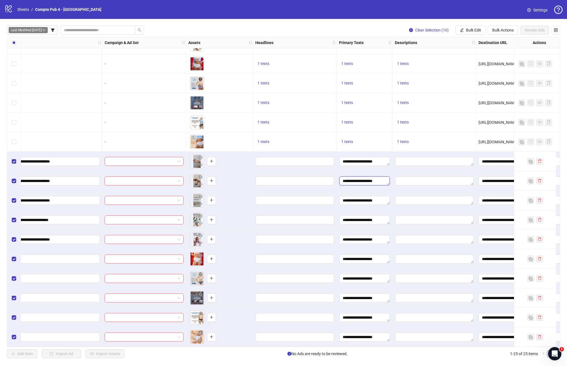
click at [374, 177] on textarea "**********" at bounding box center [364, 181] width 50 height 9
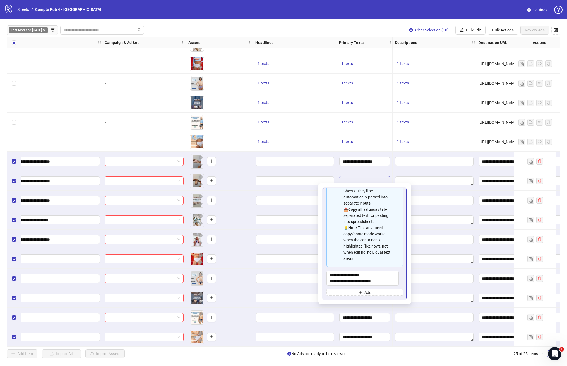
scroll to position [0, 0]
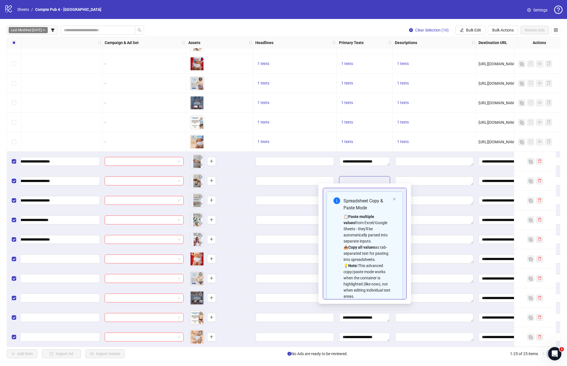
click at [392, 197] on div "Spreadsheet Copy & Paste Mode 📋 Paste multiple values from Excel/Google Sheets …" at bounding box center [364, 249] width 76 height 114
click at [392, 199] on icon "close" at bounding box center [393, 198] width 3 height 3
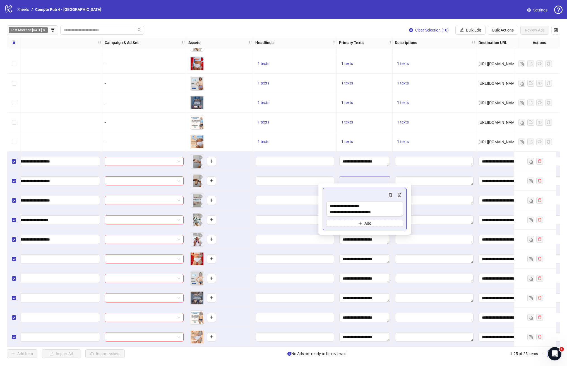
click at [412, 152] on div at bounding box center [434, 162] width 84 height 20
click at [464, 31] on button "Bulk Edit" at bounding box center [470, 30] width 30 height 9
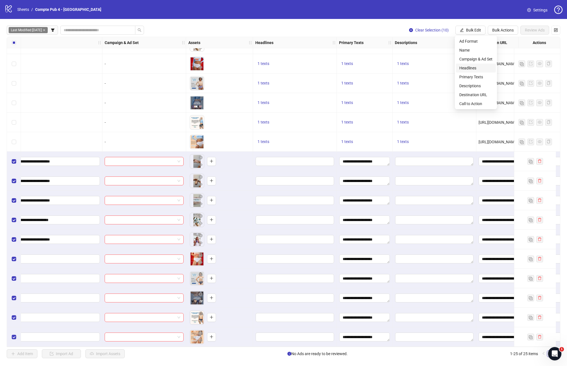
click at [473, 72] on li "Headlines" at bounding box center [476, 68] width 40 height 9
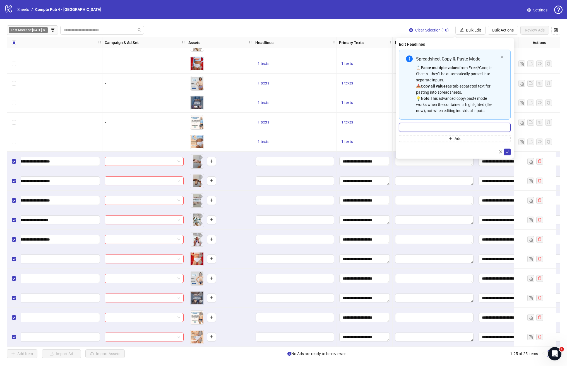
click at [436, 127] on input "Multi-input container - paste or copy values" at bounding box center [455, 127] width 112 height 9
paste input "**********"
type input "**********"
click at [505, 151] on icon "check" at bounding box center [507, 152] width 4 height 4
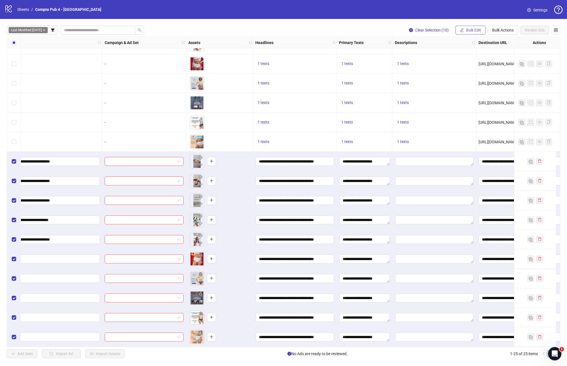
click at [463, 31] on button "Bulk Edit" at bounding box center [470, 30] width 30 height 9
click at [476, 85] on span "Descriptions" at bounding box center [475, 86] width 33 height 6
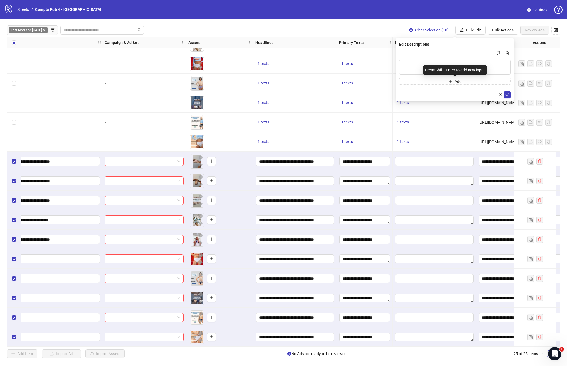
click at [437, 68] on div "Press Shift+Enter to add new input" at bounding box center [455, 69] width 64 height 9
click at [406, 64] on textarea "Multi-text input container - paste or copy values" at bounding box center [455, 67] width 112 height 15
paste textarea "**********"
type textarea "**********"
click at [510, 95] on button "submit" at bounding box center [507, 94] width 7 height 7
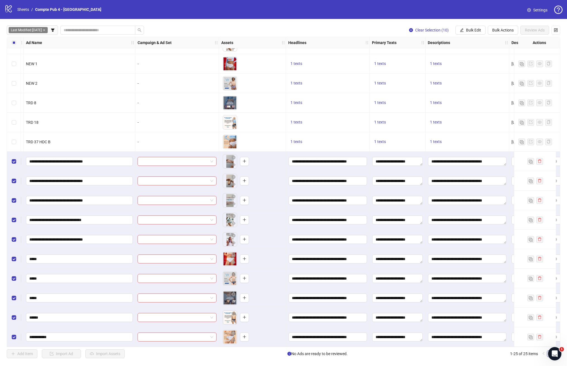
scroll to position [192, 0]
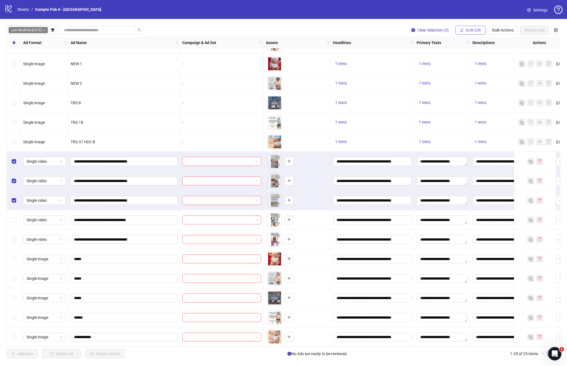
click at [473, 32] on span "Bulk Edit" at bounding box center [473, 30] width 15 height 4
click at [478, 61] on span "Campaign & Ad Set" at bounding box center [475, 59] width 33 height 6
click at [481, 56] on input "search" at bounding box center [452, 54] width 100 height 8
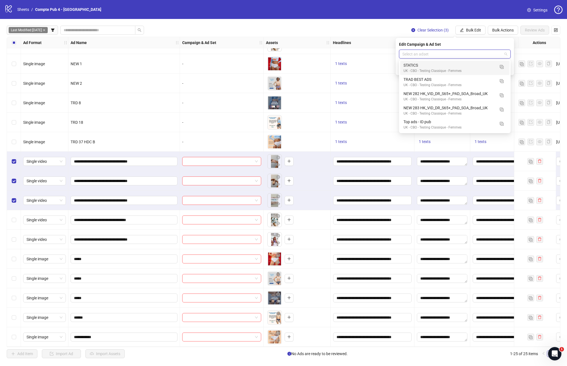
click at [494, 53] on input "search" at bounding box center [452, 54] width 100 height 8
type input "**"
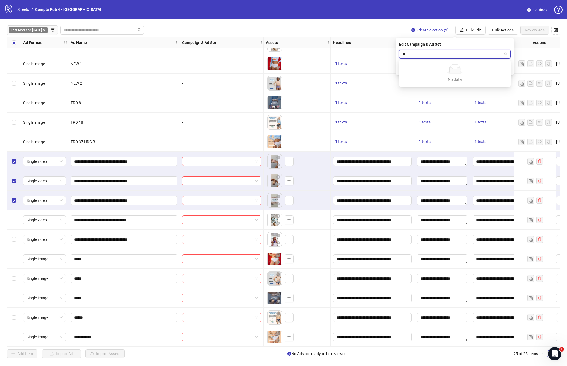
type input "**"
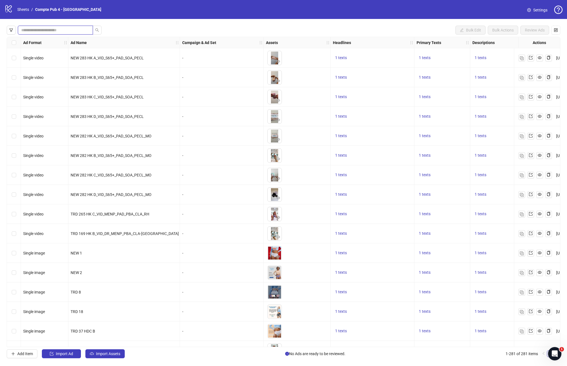
click at [70, 30] on input "search" at bounding box center [53, 30] width 64 height 6
click at [11, 30] on icon "filter" at bounding box center [11, 30] width 4 height 4
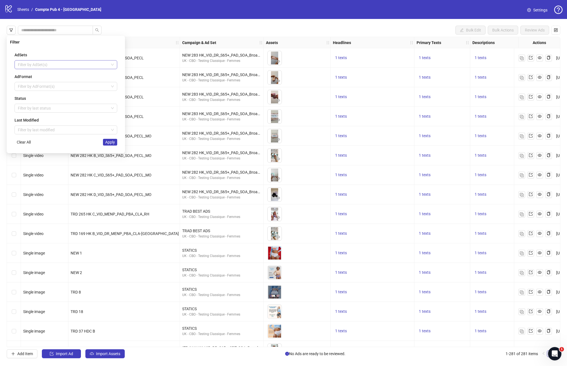
click at [43, 61] on div at bounding box center [63, 65] width 95 height 8
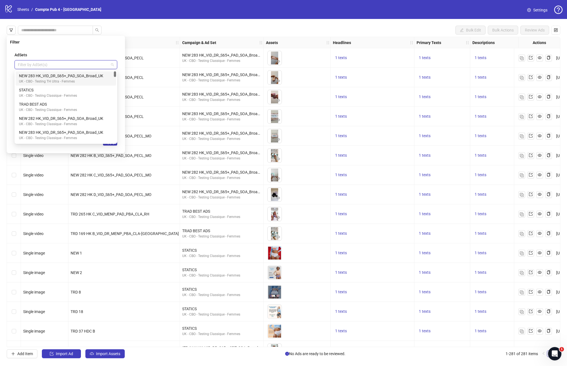
click at [70, 52] on div "AdSets" at bounding box center [66, 55] width 103 height 6
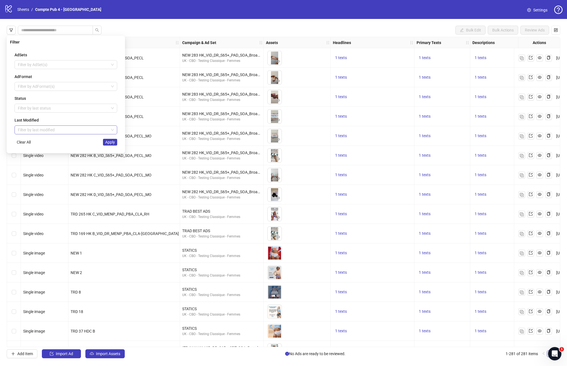
click at [58, 130] on input "search" at bounding box center [63, 130] width 91 height 8
click at [41, 143] on div "[DATE]" at bounding box center [66, 141] width 94 height 6
click at [113, 143] on span "Apply" at bounding box center [110, 142] width 10 height 4
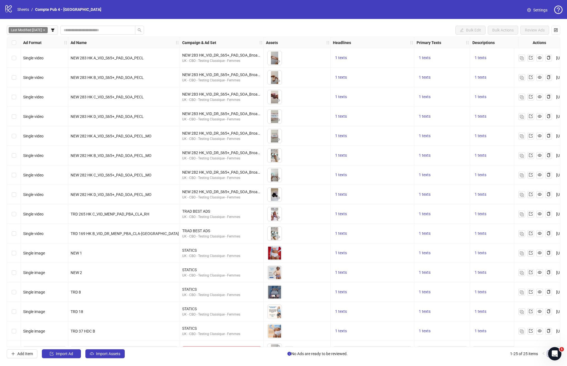
scroll to position [192, 0]
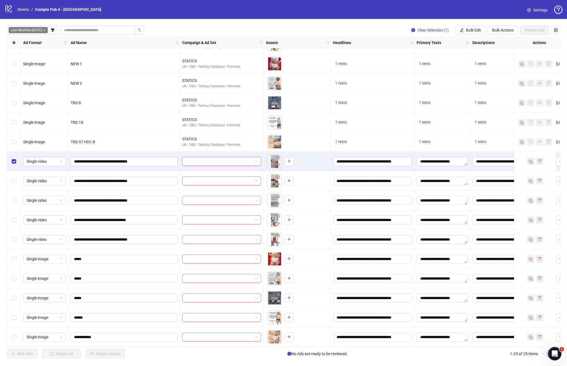
click at [13, 174] on div "Select row 17" at bounding box center [14, 181] width 14 height 20
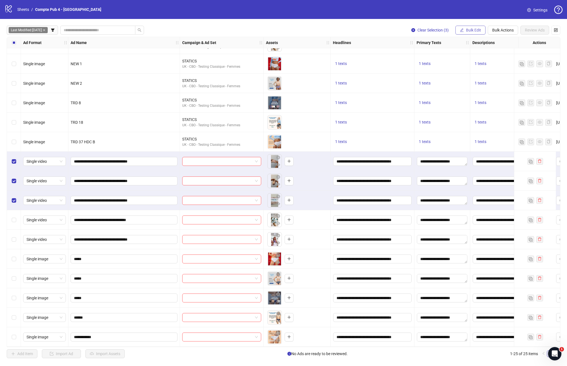
click at [470, 30] on span "Bulk Edit" at bounding box center [473, 30] width 15 height 4
click at [480, 61] on span "Campaign & Ad Set" at bounding box center [475, 59] width 33 height 6
click at [438, 56] on input "search" at bounding box center [452, 54] width 100 height 8
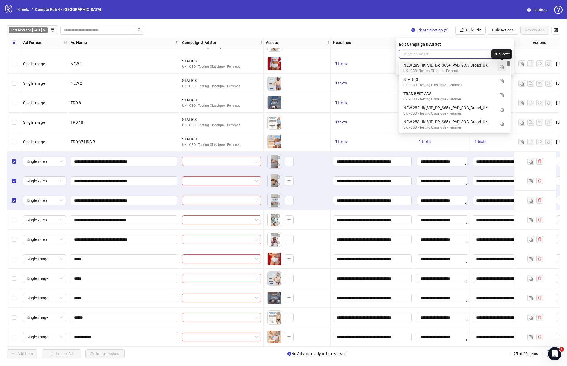
click at [503, 66] on img "button" at bounding box center [502, 67] width 4 height 4
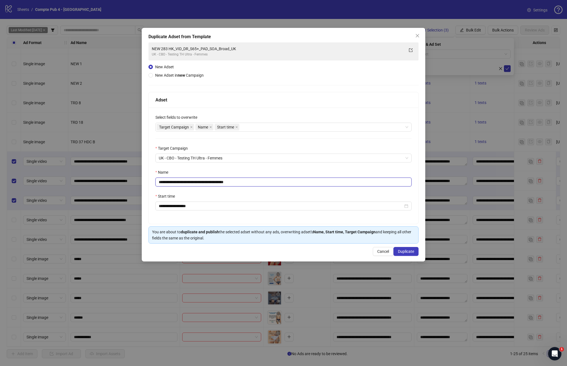
click at [228, 185] on input "**********" at bounding box center [283, 182] width 256 height 9
paste input "text"
drag, startPoint x: 245, startPoint y: 182, endPoint x: 275, endPoint y: 183, distance: 29.9
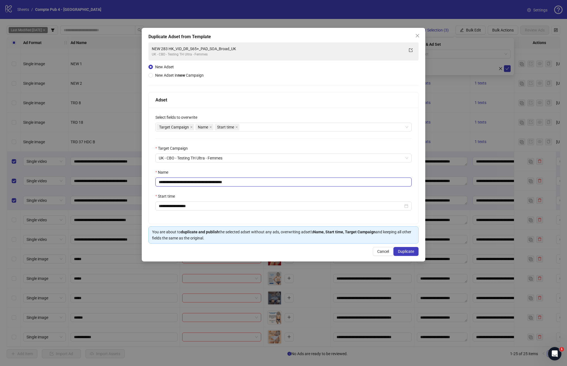
click at [275, 183] on input "**********" at bounding box center [283, 182] width 256 height 9
type input "**********"
click at [273, 174] on div "Name" at bounding box center [283, 173] width 256 height 8
click at [412, 253] on span "Duplicate" at bounding box center [406, 251] width 16 height 4
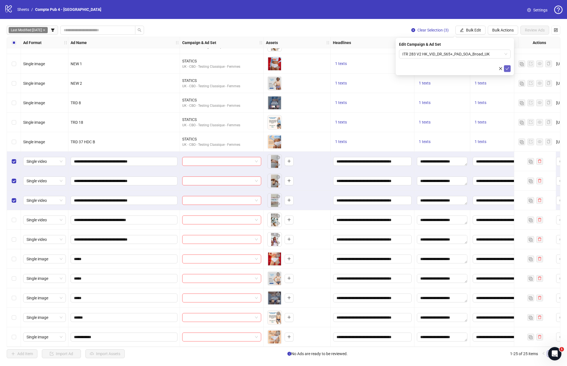
click at [505, 69] on icon "check" at bounding box center [507, 69] width 4 height 4
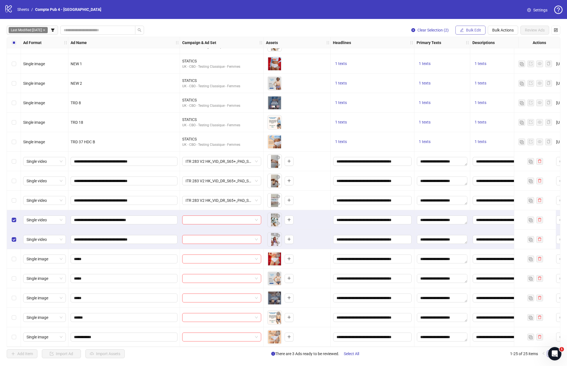
click at [471, 31] on span "Bulk Edit" at bounding box center [473, 30] width 15 height 4
click at [474, 62] on span "Campaign & Ad Set" at bounding box center [475, 59] width 33 height 6
click at [500, 55] on input "search" at bounding box center [452, 54] width 100 height 8
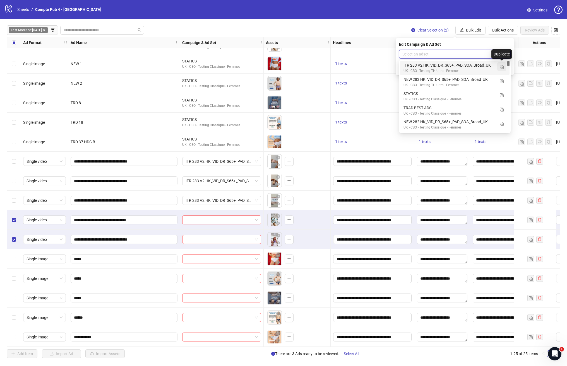
click at [501, 67] on img "button" at bounding box center [502, 67] width 4 height 4
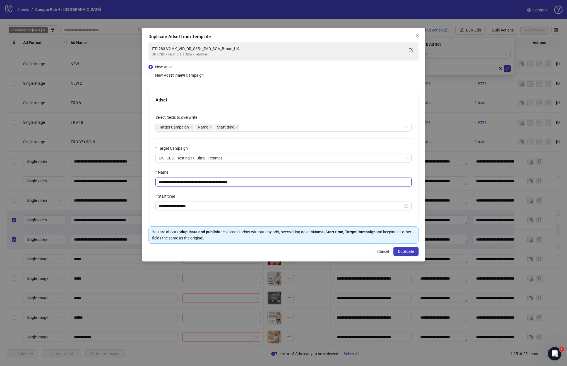
click at [184, 185] on input "**********" at bounding box center [283, 182] width 256 height 9
type input "**********"
click at [398, 251] on span "Duplicate" at bounding box center [406, 251] width 16 height 4
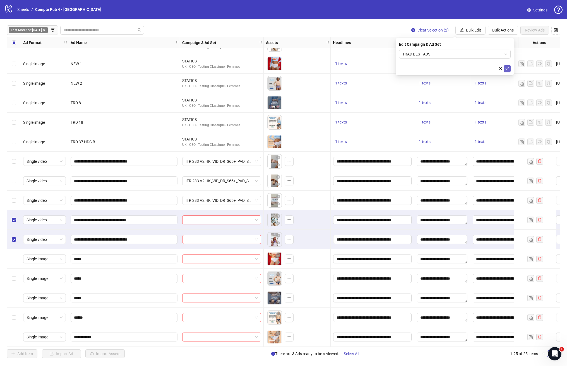
click at [509, 69] on icon "check" at bounding box center [507, 69] width 4 height 4
click at [17, 43] on div "Select all rows" at bounding box center [14, 42] width 14 height 11
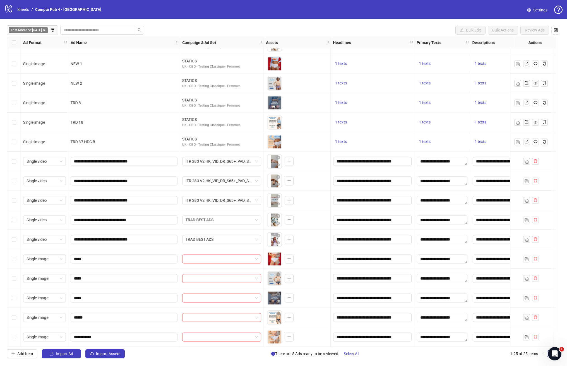
click at [10, 257] on div "Select row 21" at bounding box center [14, 259] width 14 height 20
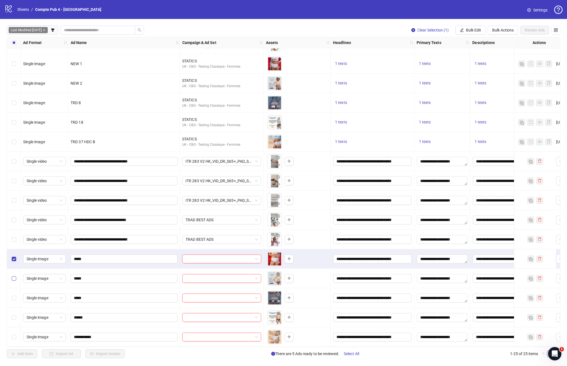
click at [14, 279] on label "Select row 22" at bounding box center [14, 279] width 4 height 6
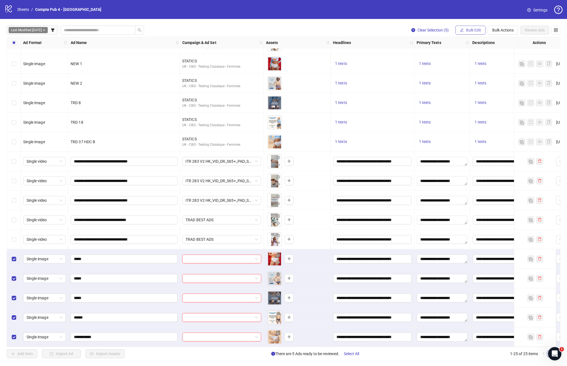
click at [470, 32] on span "Bulk Edit" at bounding box center [473, 30] width 15 height 4
click at [471, 60] on span "Campaign & Ad Set" at bounding box center [475, 59] width 33 height 6
click at [507, 53] on span at bounding box center [454, 54] width 105 height 8
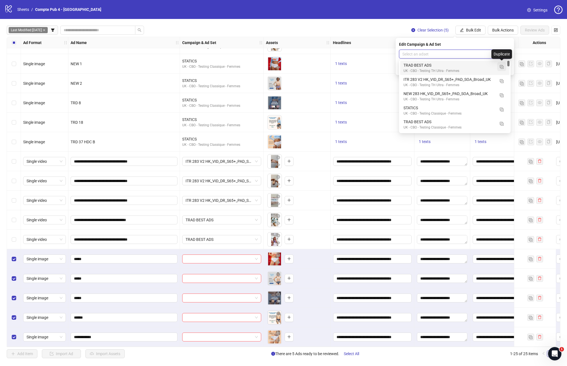
click at [502, 69] on img "button" at bounding box center [502, 67] width 4 height 4
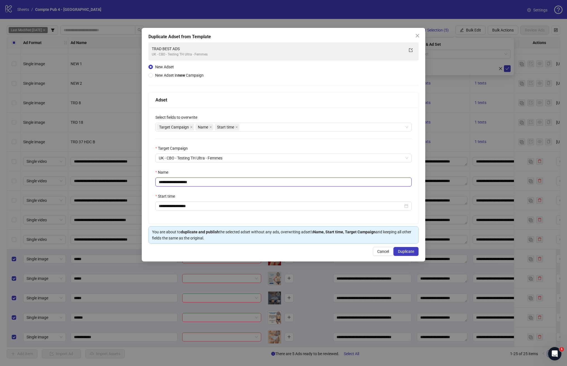
click at [192, 183] on input "**********" at bounding box center [283, 182] width 256 height 9
type input "*******"
click at [415, 252] on button "Duplicate" at bounding box center [405, 251] width 25 height 9
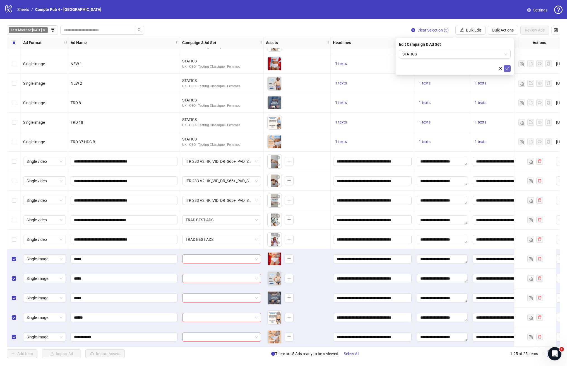
click at [509, 69] on icon "check" at bounding box center [507, 69] width 4 height 4
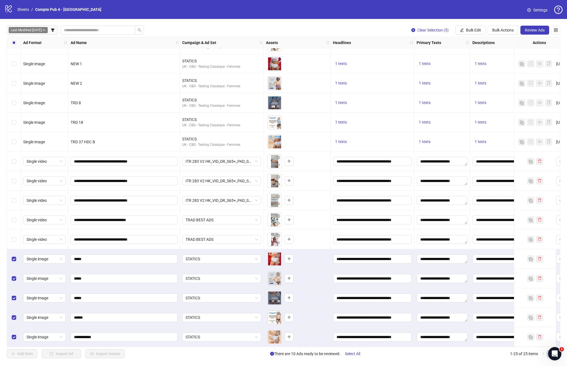
click at [16, 159] on div "Select row 16" at bounding box center [14, 162] width 14 height 20
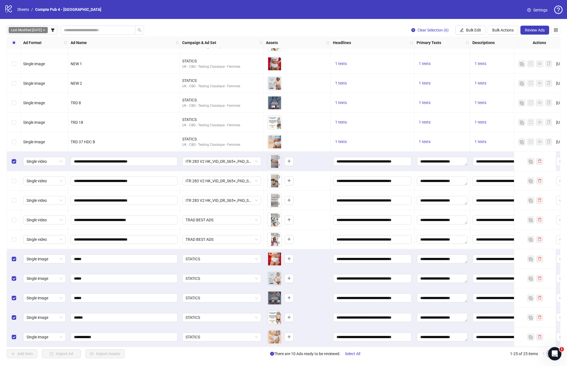
click at [13, 182] on div "Select row 17" at bounding box center [14, 181] width 14 height 20
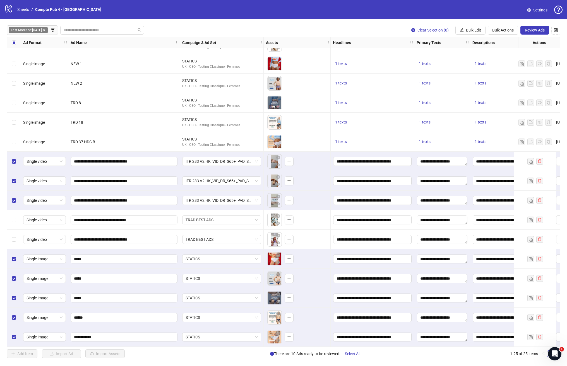
click at [13, 222] on div "Select row 19" at bounding box center [14, 220] width 14 height 20
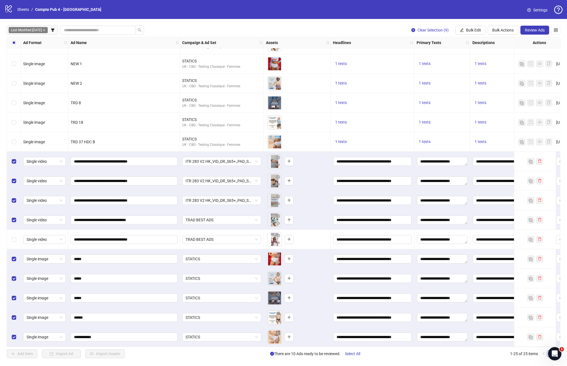
click at [12, 240] on div "Select row 20" at bounding box center [14, 240] width 14 height 20
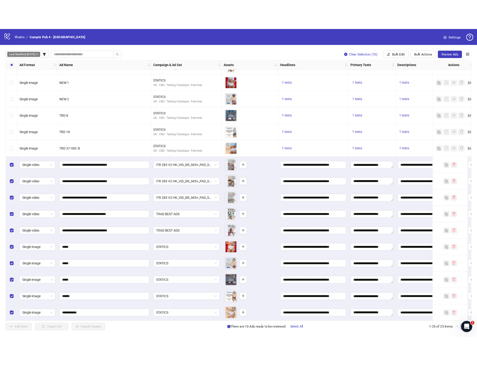
scroll to position [192, 112]
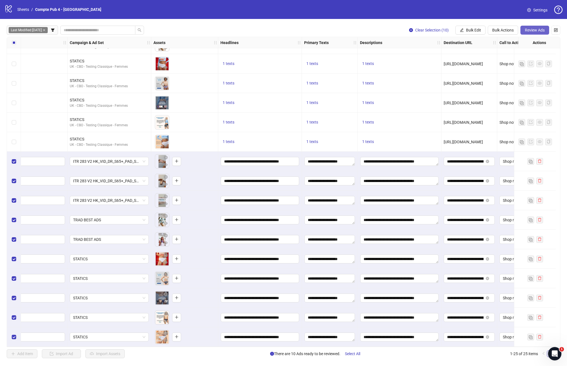
click at [536, 29] on span "Review Ads" at bounding box center [535, 30] width 20 height 4
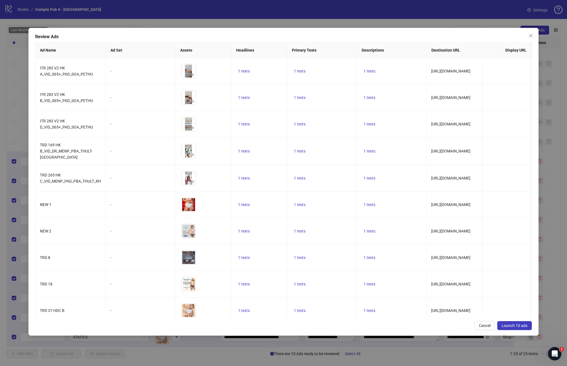
click at [510, 324] on span "Launch 10 ads" at bounding box center [515, 326] width 26 height 4
